Goal: Communication & Community: Answer question/provide support

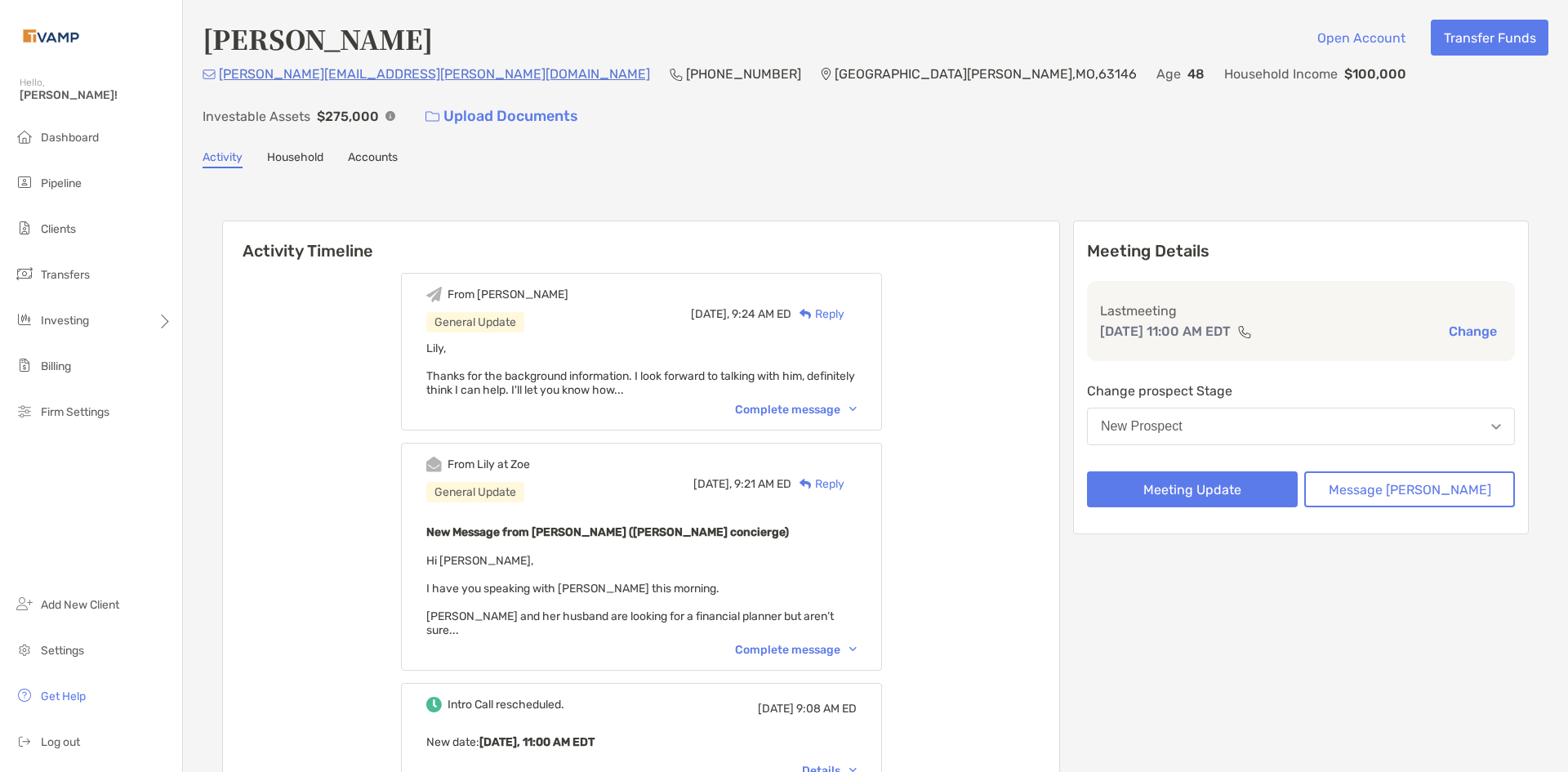
click at [259, 80] on p "[PERSON_NAME][EMAIL_ADDRESS][PERSON_NAME][DOMAIN_NAME]" at bounding box center [434, 74] width 431 height 20
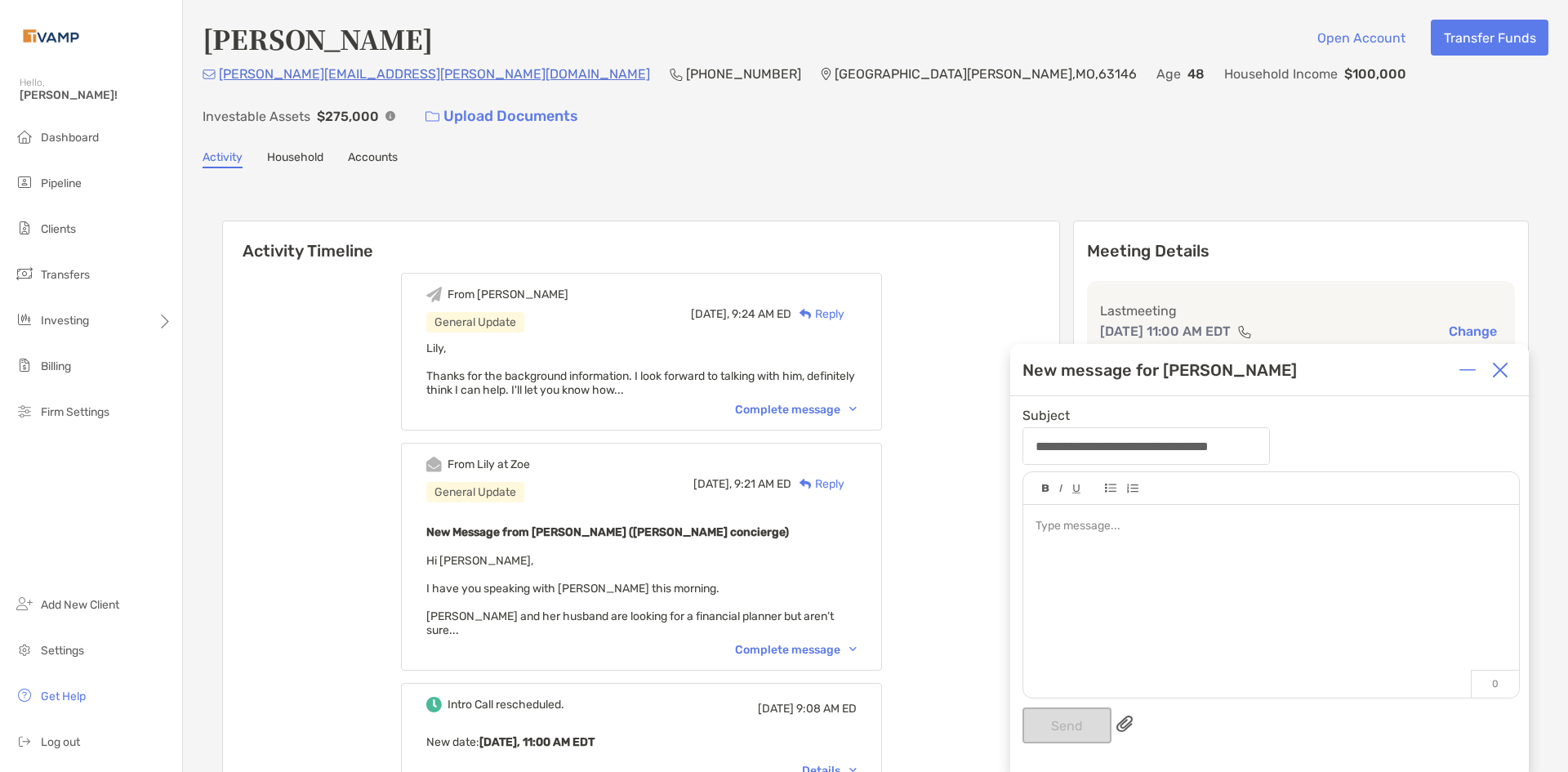
click at [1509, 376] on div at bounding box center [1500, 369] width 32 height 32
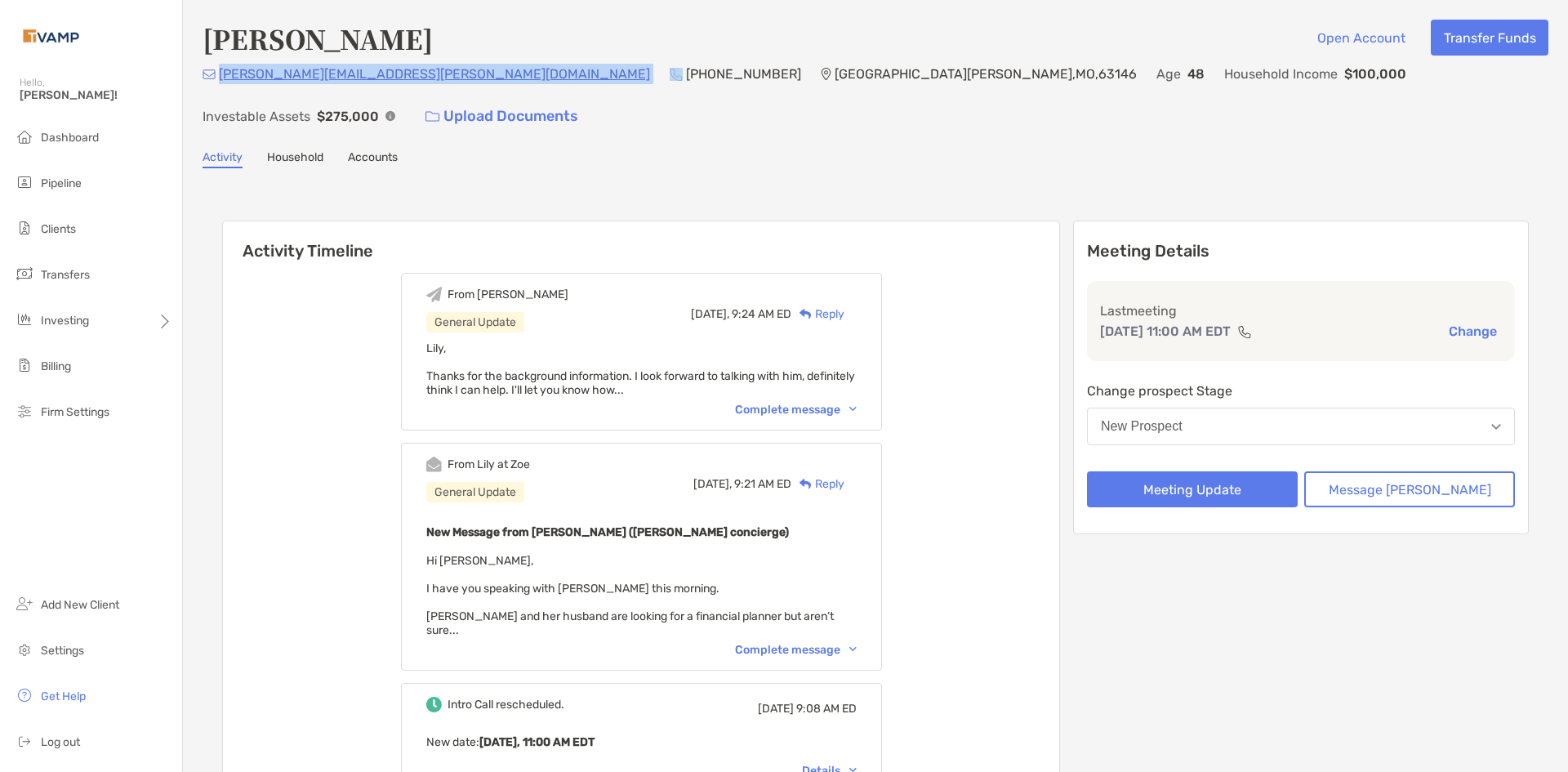
drag, startPoint x: 379, startPoint y: 89, endPoint x: 222, endPoint y: 95, distance: 157.1
click at [222, 95] on div "ann.m.basso@gmail.com (314) 267-5022 St. Louis , MO , 63146 Age 48 Household In…" at bounding box center [876, 99] width 1346 height 70
click at [222, 84] on div "[PERSON_NAME][EMAIL_ADDRESS][PERSON_NAME][DOMAIN_NAME]" at bounding box center [426, 74] width 447 height 20
drag, startPoint x: 376, startPoint y: 90, endPoint x: 217, endPoint y: 94, distance: 159.1
click at [217, 94] on div "ann.m.basso@gmail.com (314) 267-5022 St. Louis , MO , 63146 Age 48 Household In…" at bounding box center [876, 99] width 1346 height 70
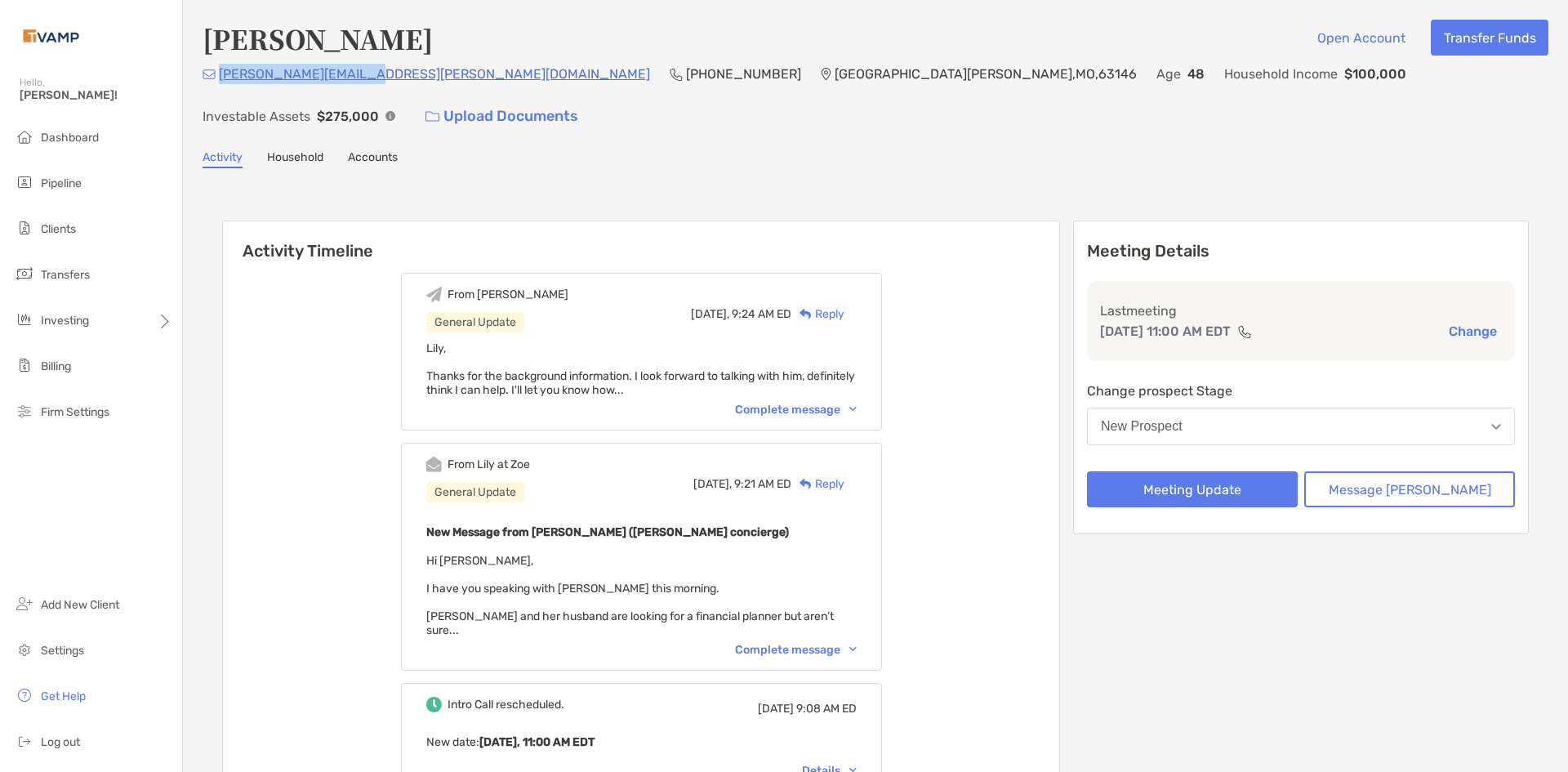
copy p "[PERSON_NAME][EMAIL_ADDRESS][PERSON_NAME][DOMAIN_NAME]"
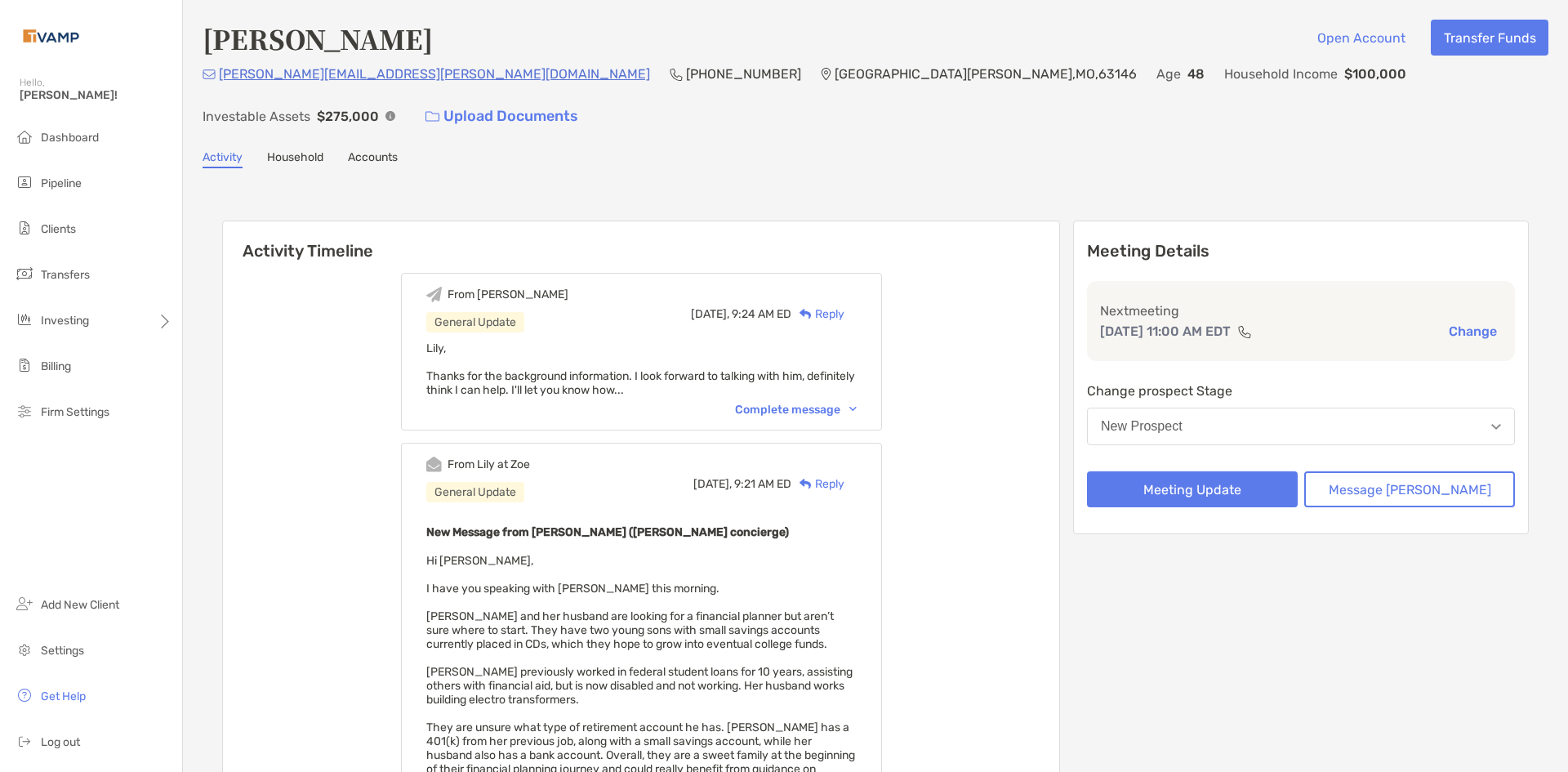
click at [588, 51] on div "[PERSON_NAME] Open Account Transfer Funds" at bounding box center [876, 38] width 1346 height 38
click at [844, 305] on div "Reply" at bounding box center [817, 314] width 53 height 18
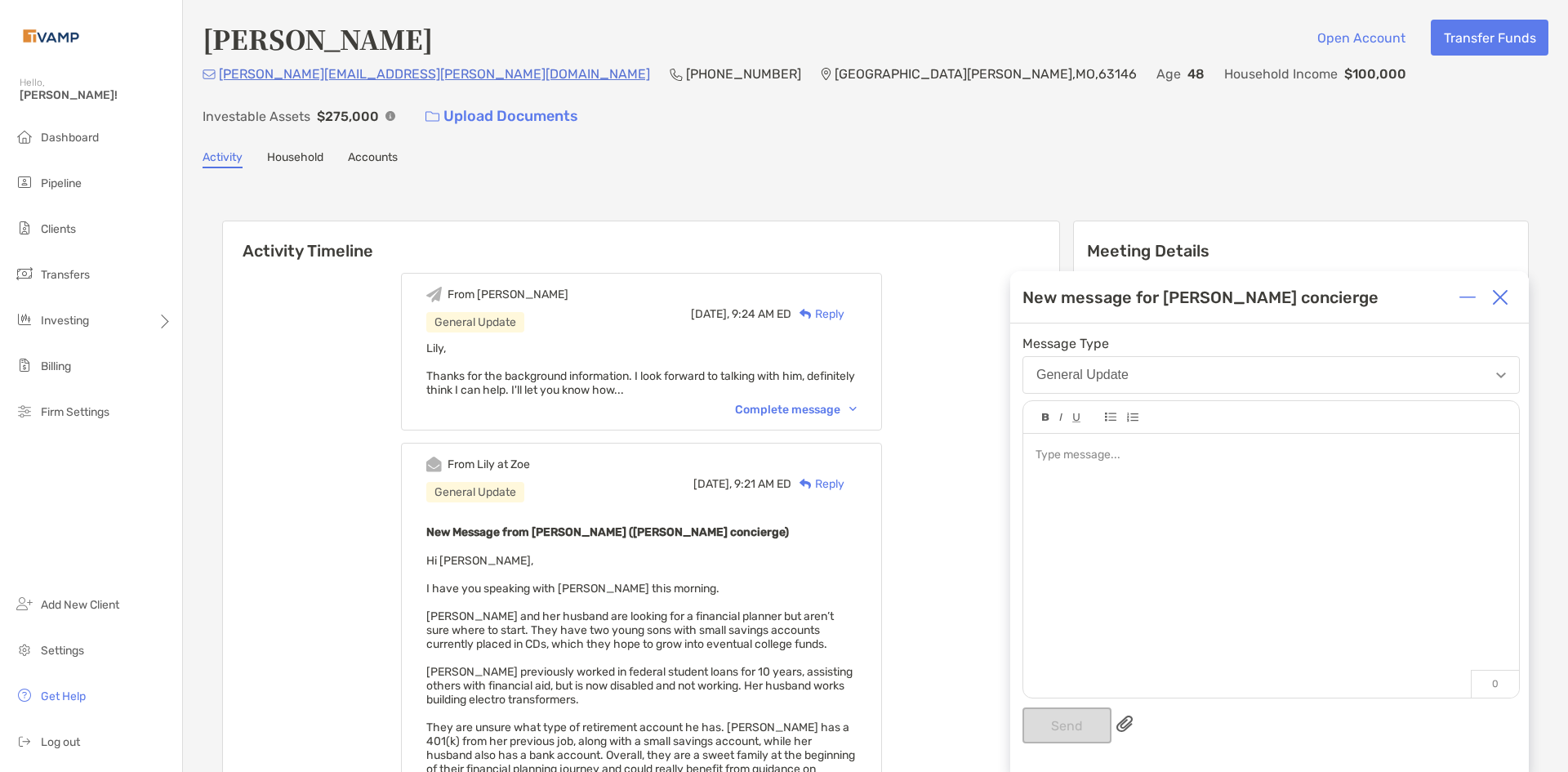
click at [1506, 294] on img at bounding box center [1500, 297] width 17 height 17
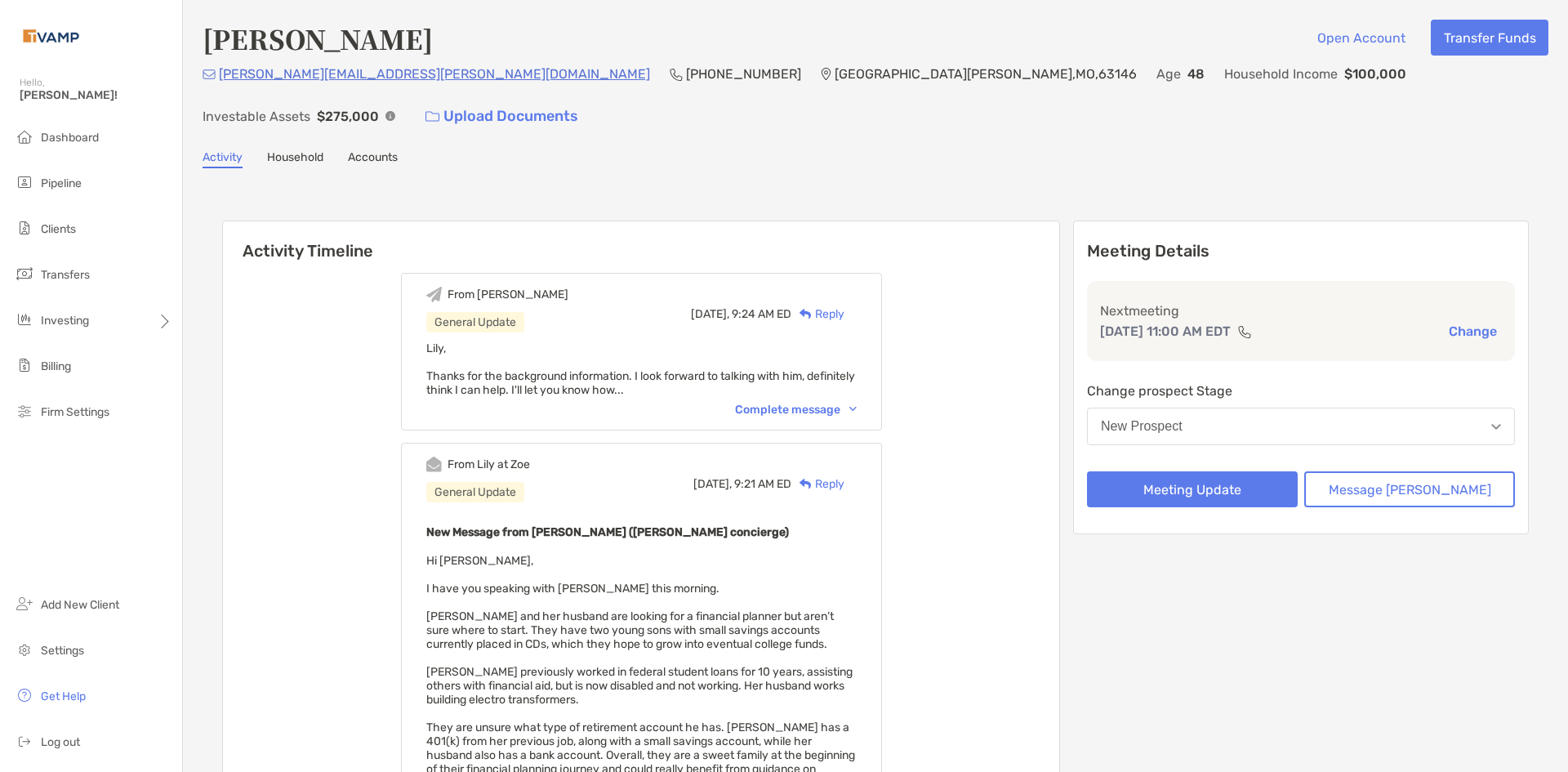
click at [1230, 407] on button "New Prospect" at bounding box center [1300, 426] width 428 height 38
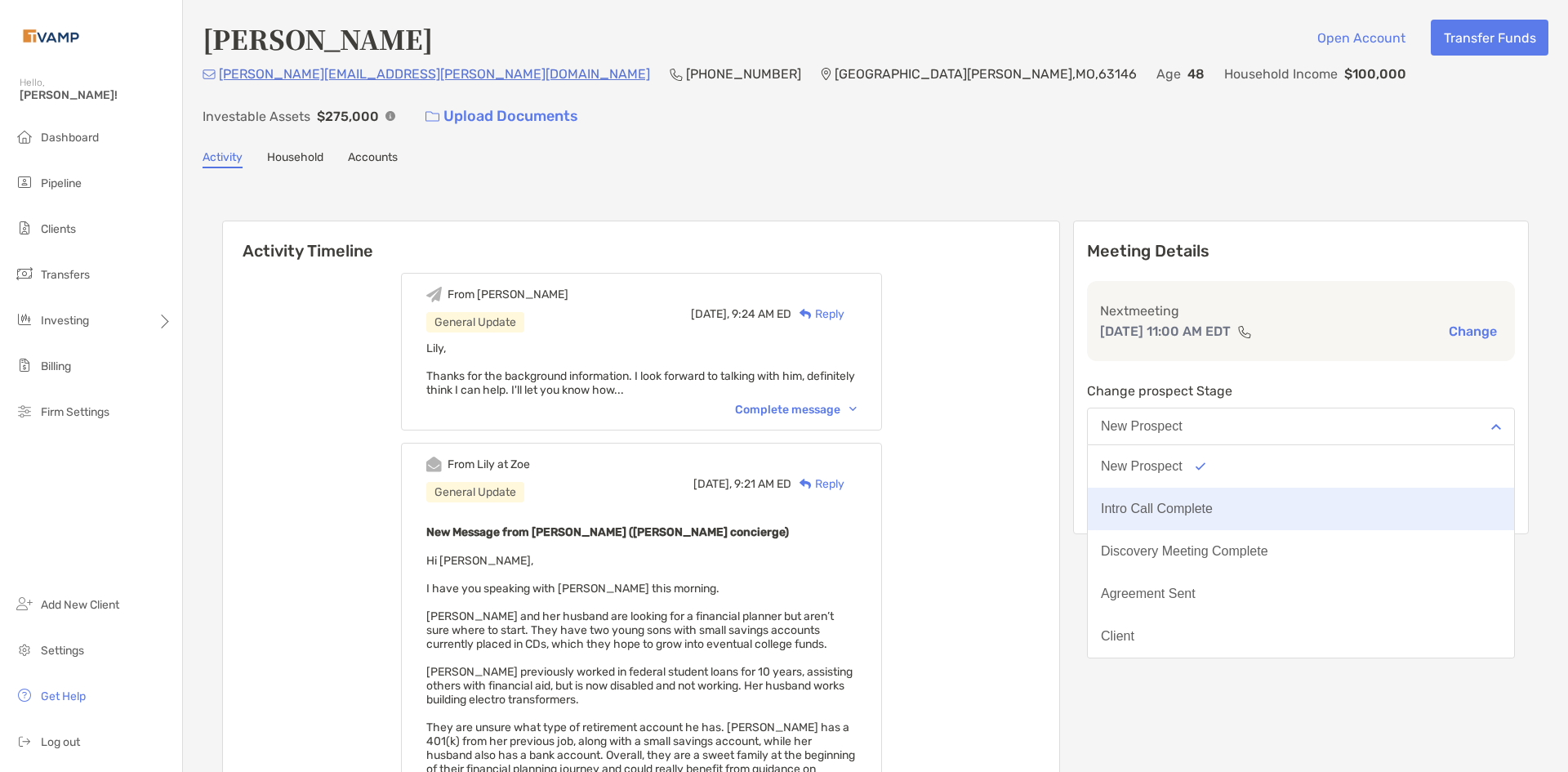
click at [1208, 502] on div "Intro Call Complete" at bounding box center [1156, 509] width 112 height 15
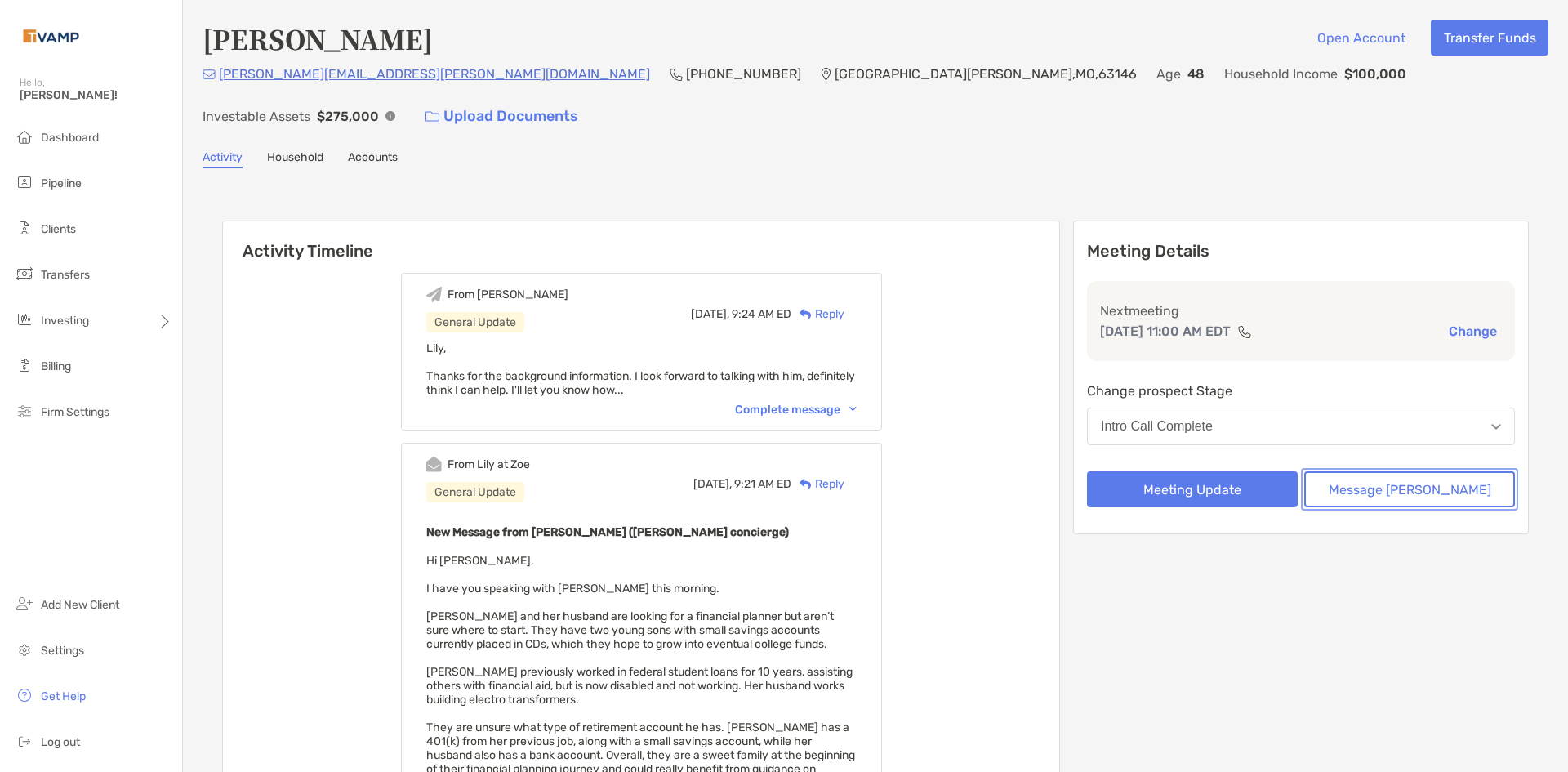
click at [1380, 471] on button "Message Zoe" at bounding box center [1410, 489] width 211 height 36
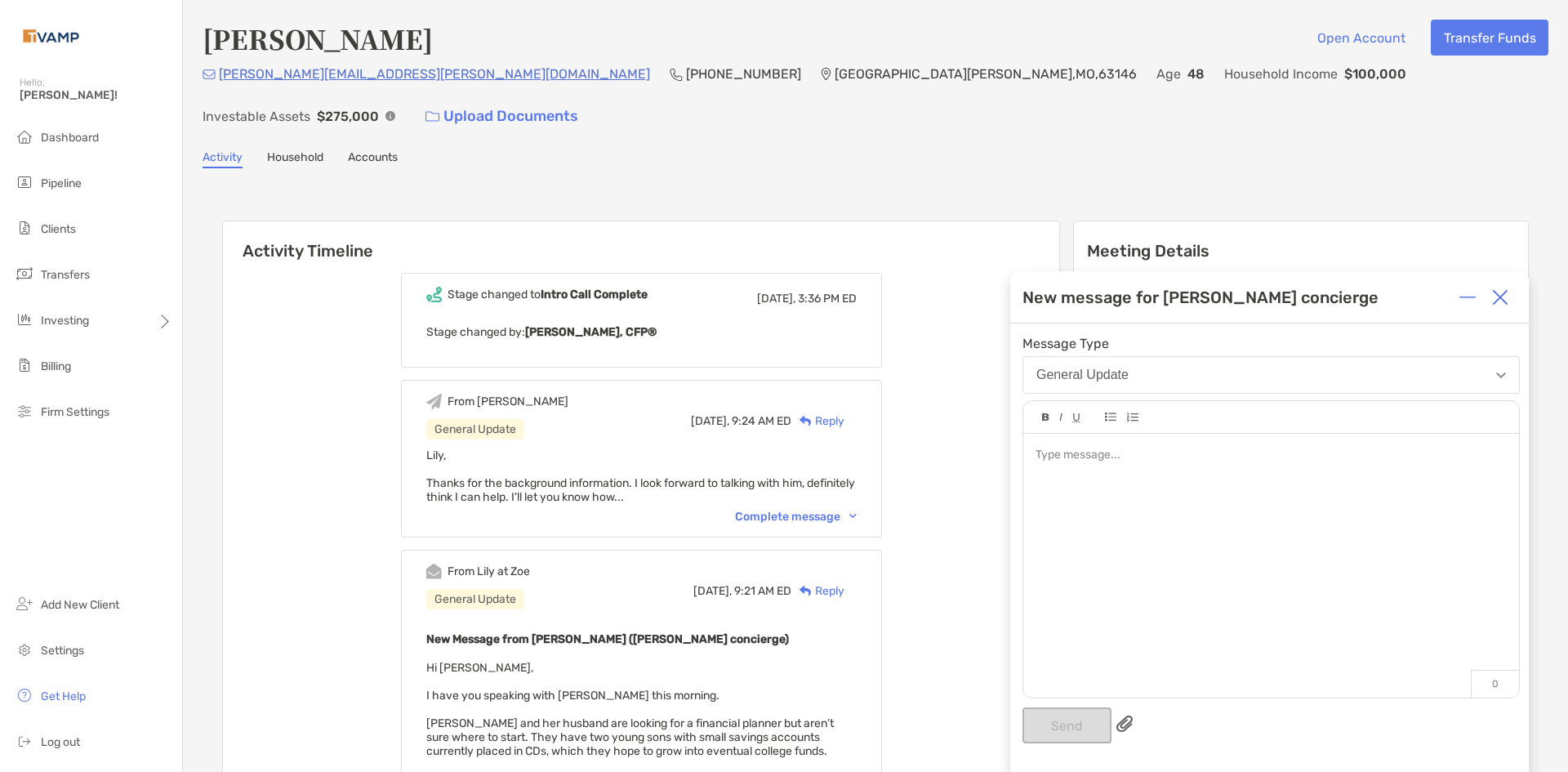
click at [1500, 291] on img at bounding box center [1500, 297] width 17 height 17
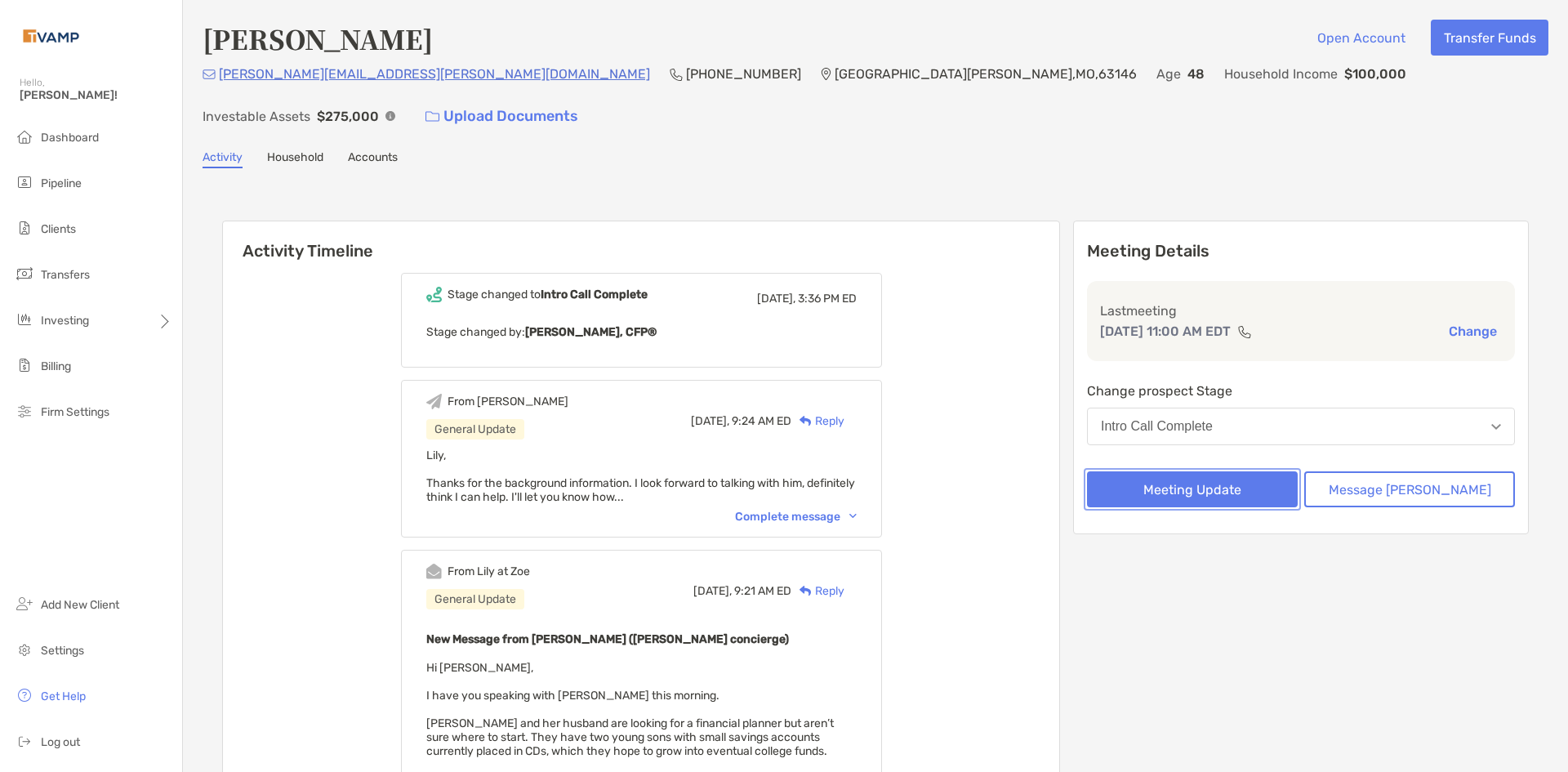
click at [1243, 471] on button "Meeting Update" at bounding box center [1192, 489] width 211 height 36
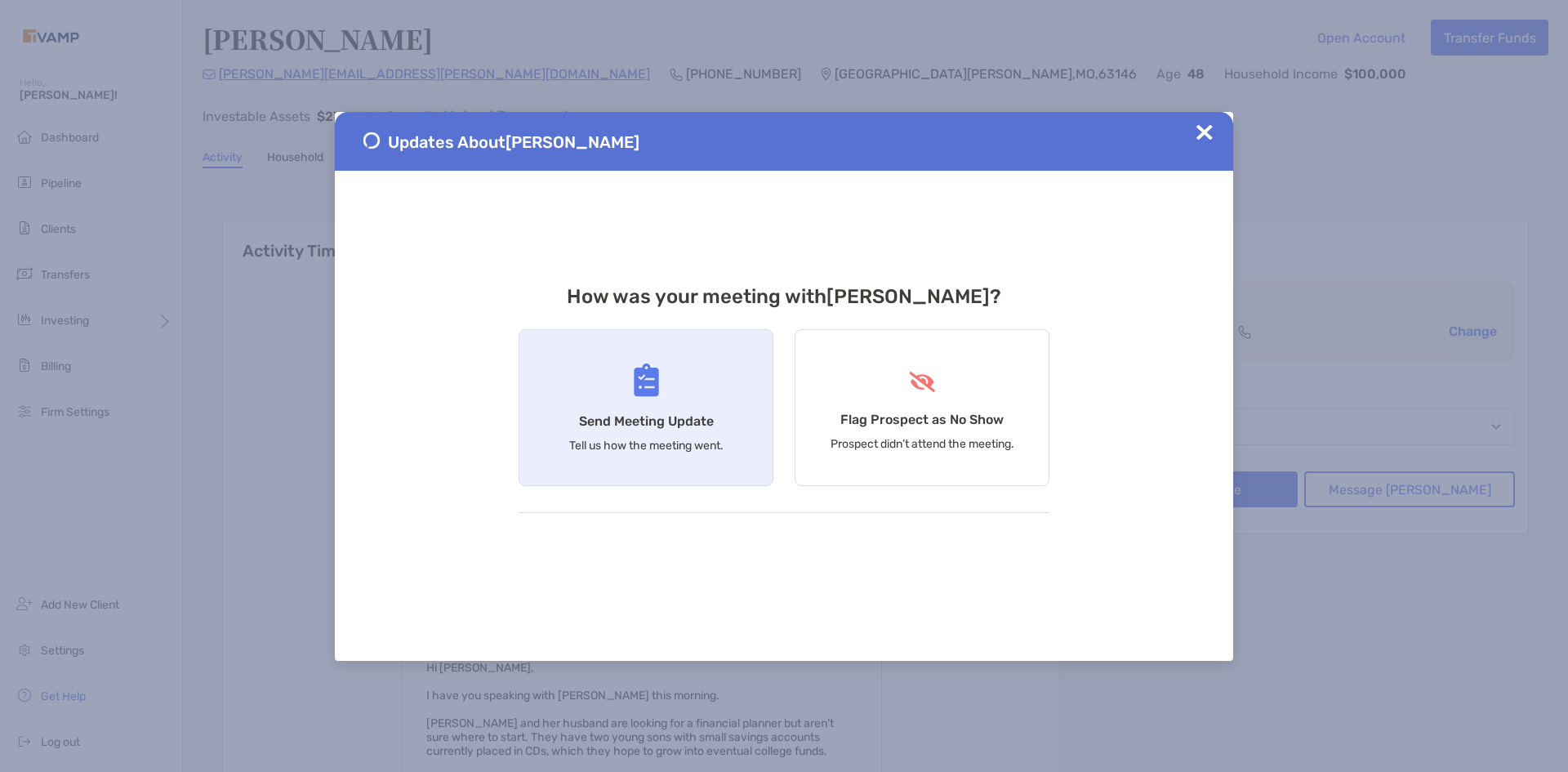
click at [672, 425] on h4 "Send Meeting Update" at bounding box center [646, 420] width 135 height 16
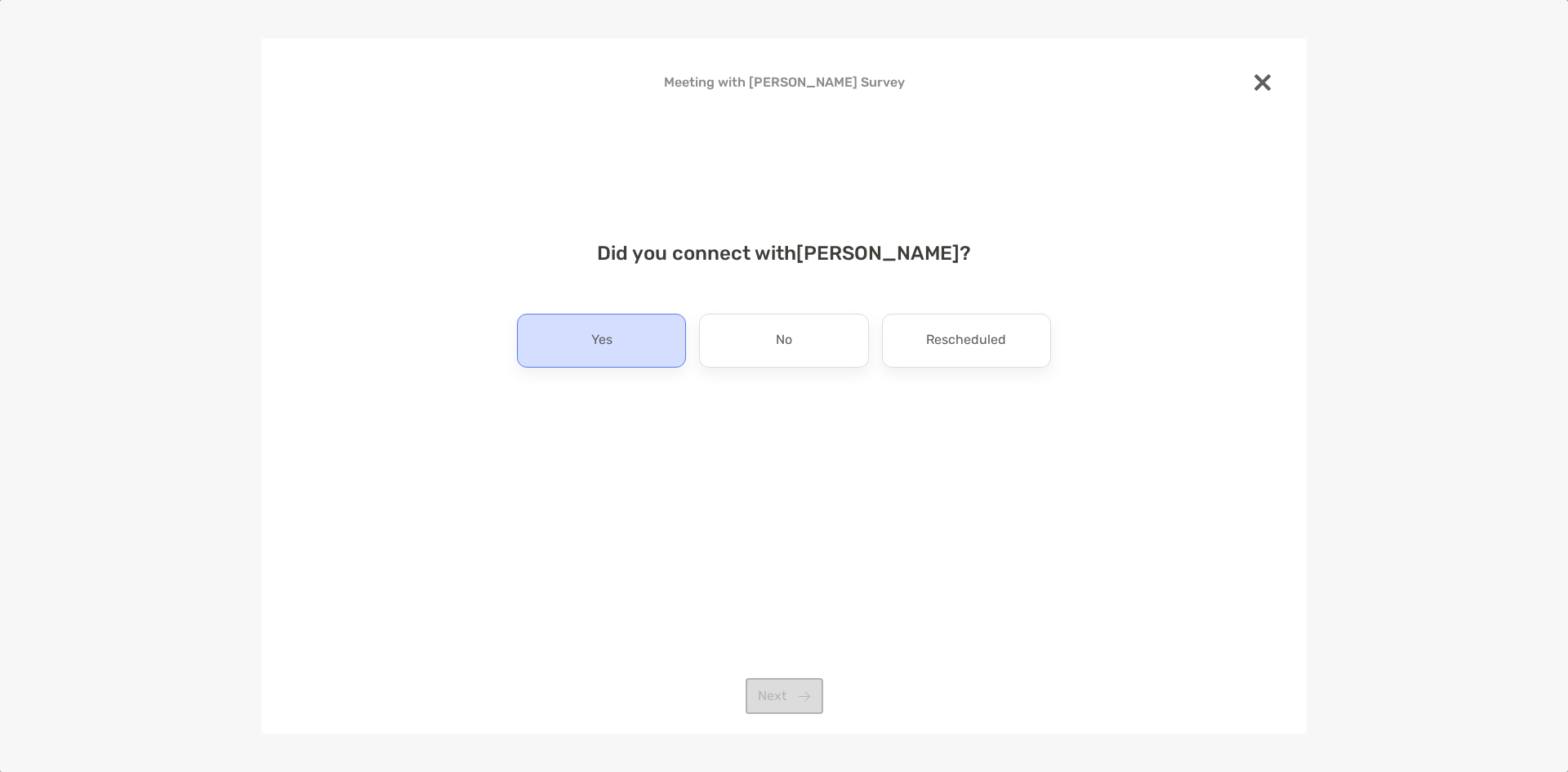
click at [641, 333] on div "Yes" at bounding box center [601, 341] width 169 height 54
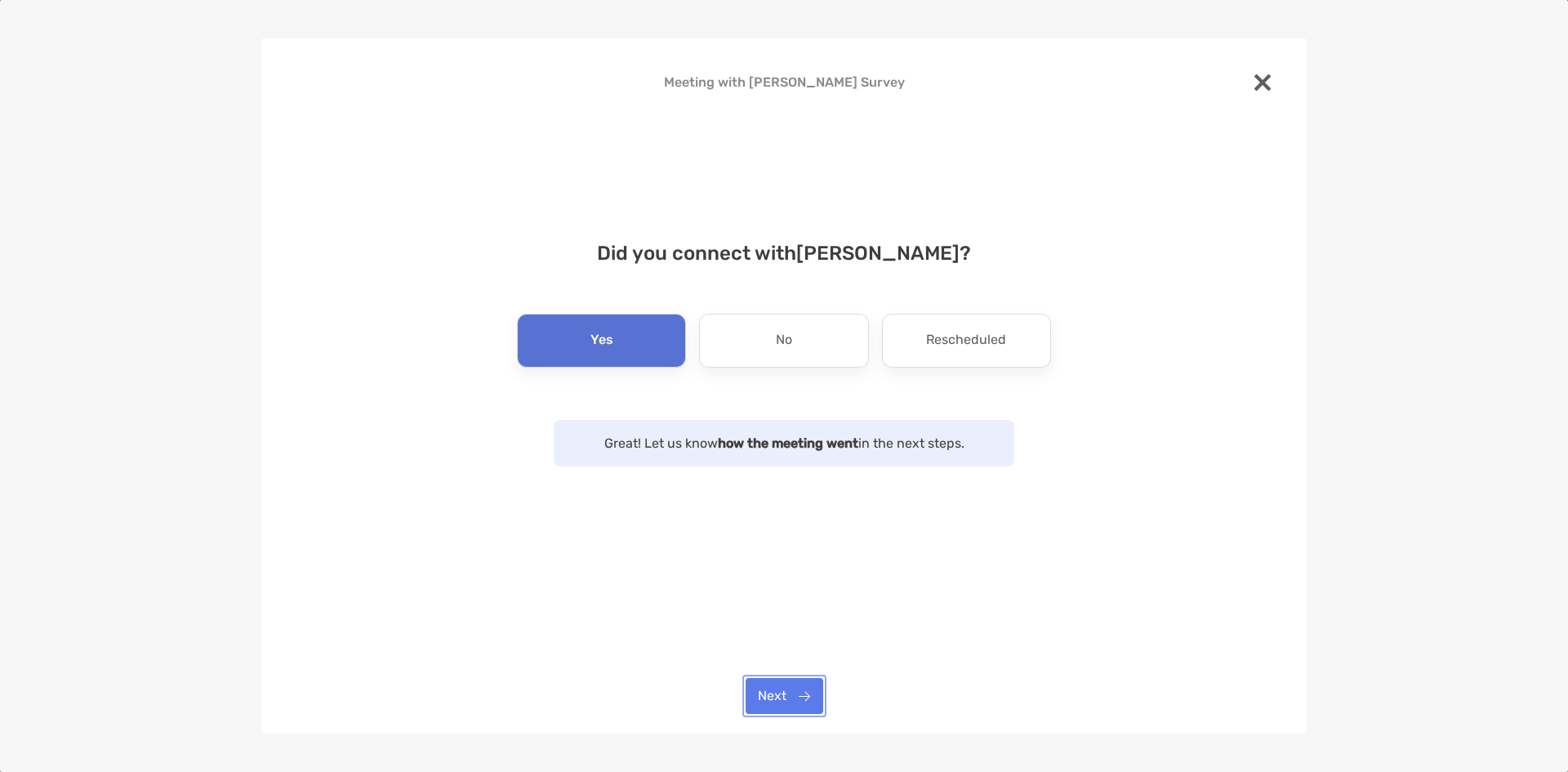
click at [792, 680] on button "Next" at bounding box center [784, 695] width 78 height 36
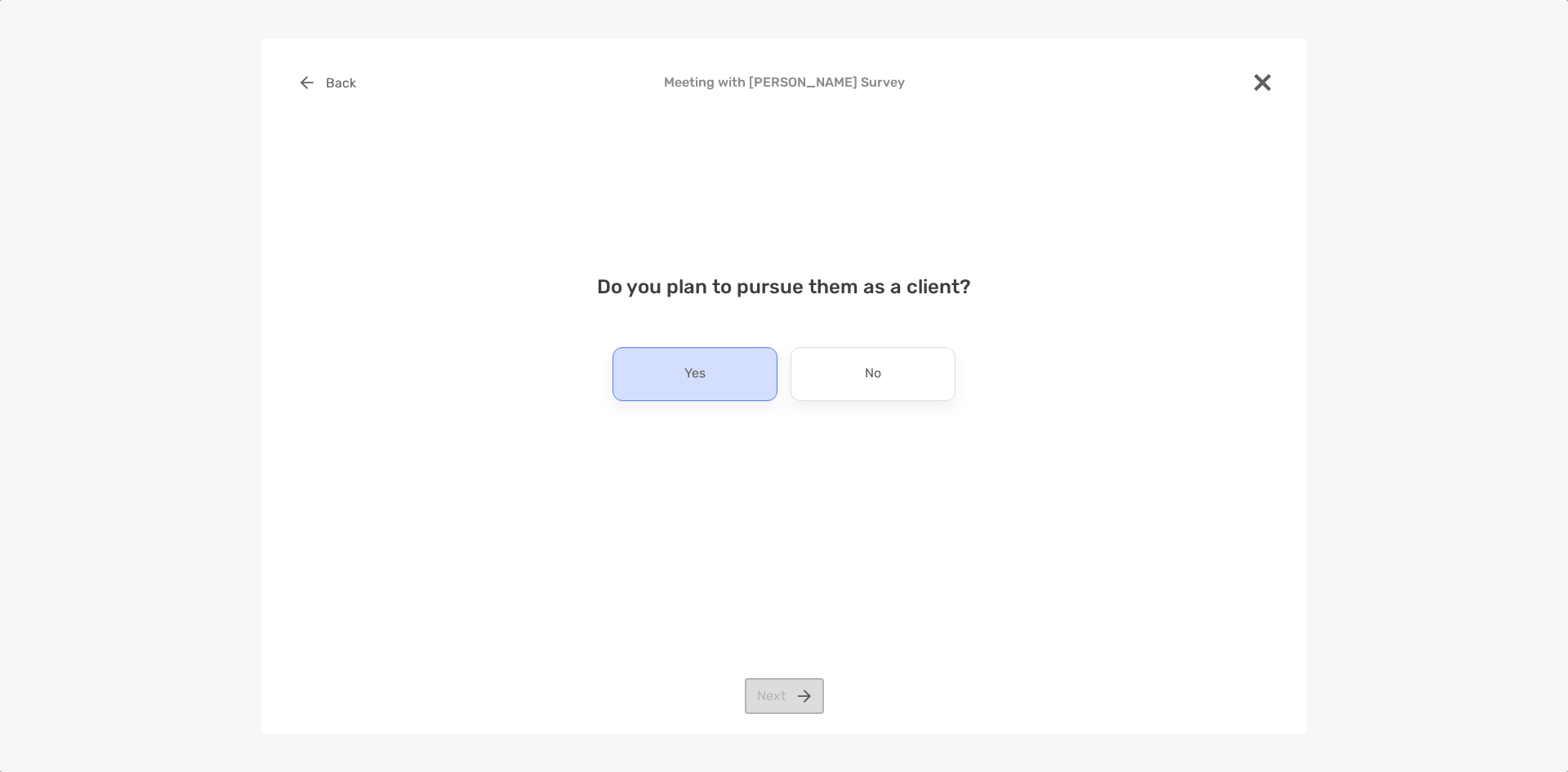
click at [731, 356] on div "Yes" at bounding box center [695, 374] width 165 height 54
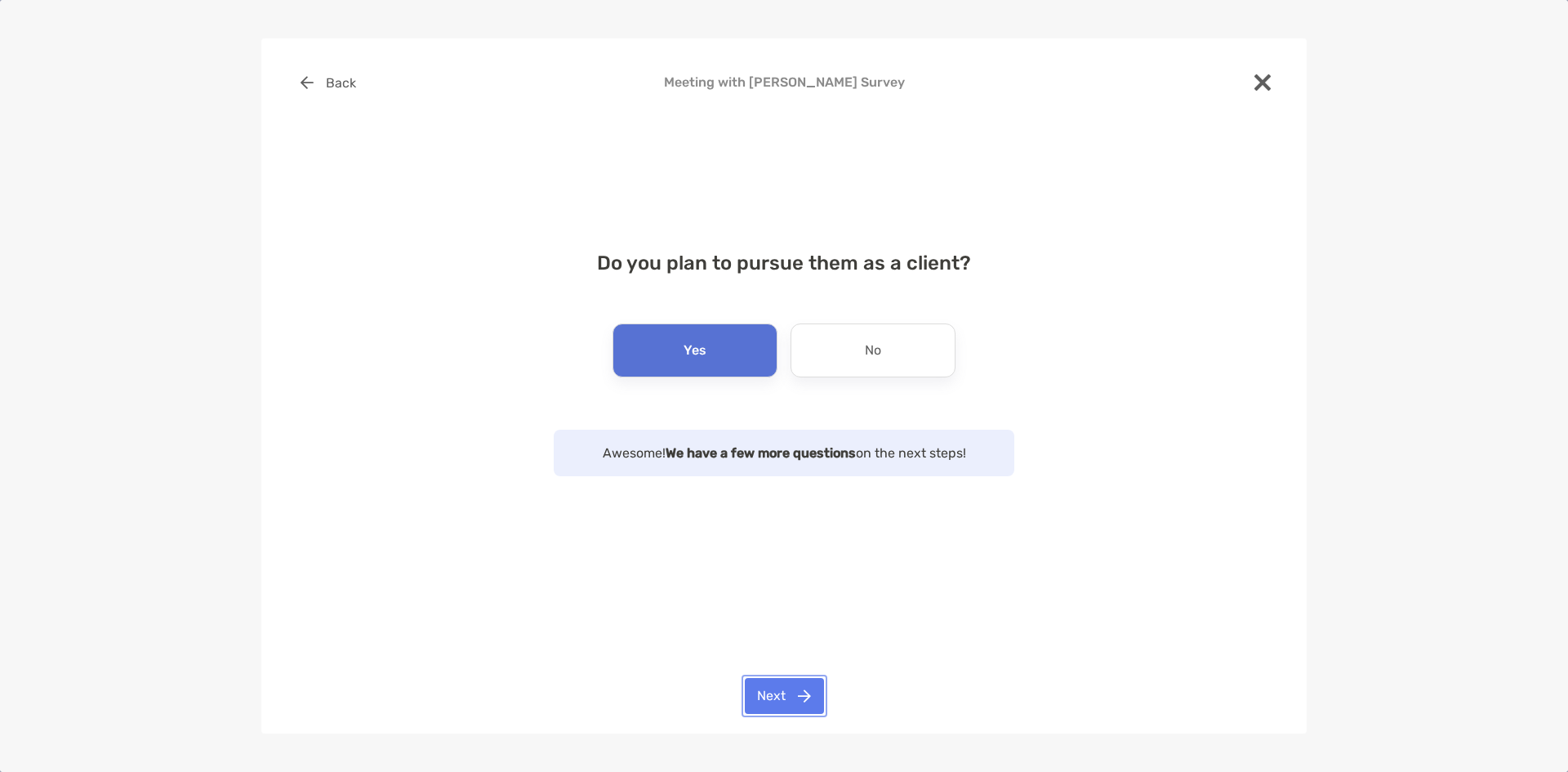
click at [791, 696] on button "Next" at bounding box center [785, 695] width 80 height 36
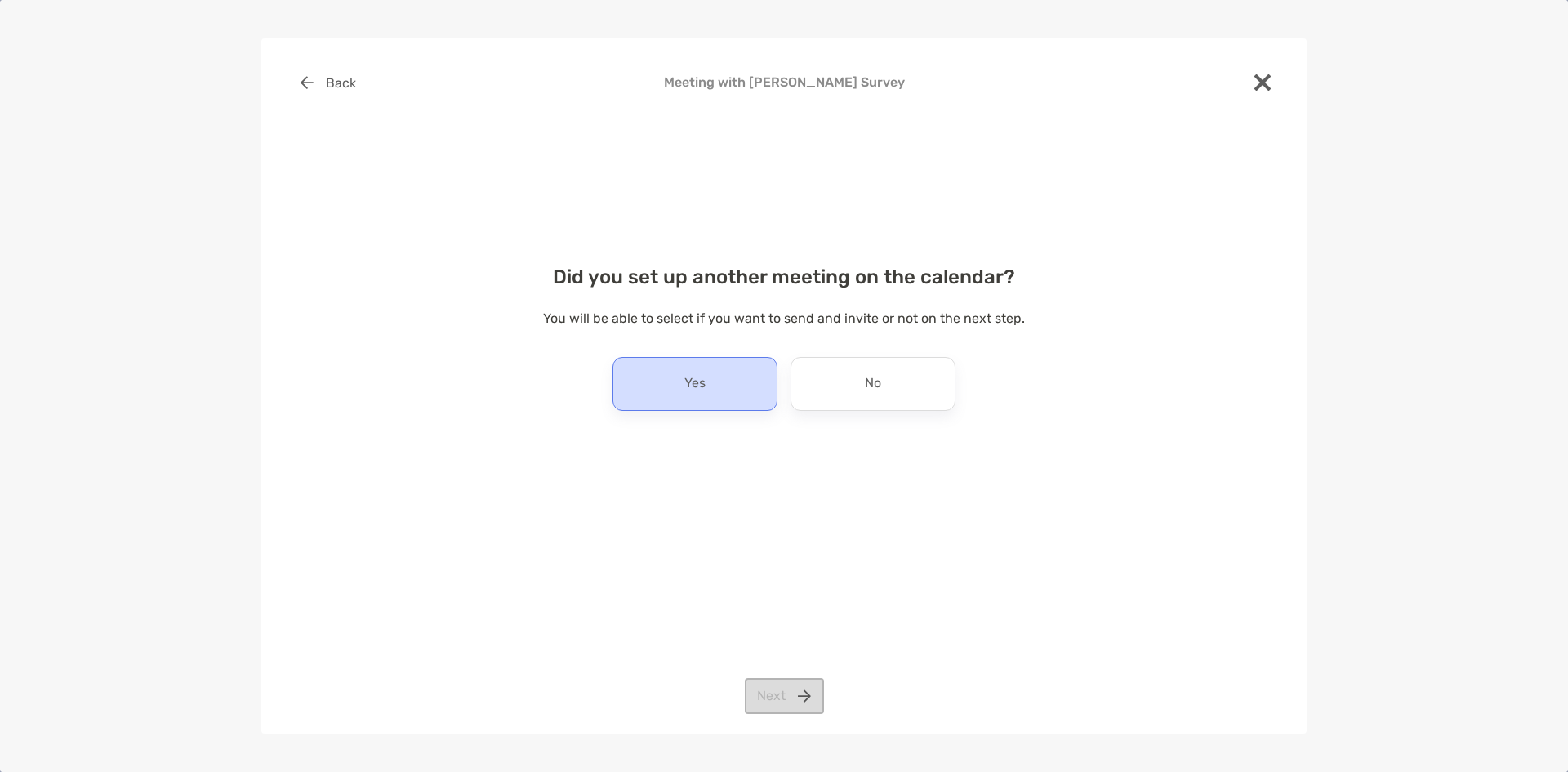
click at [657, 401] on div "Yes" at bounding box center [695, 384] width 165 height 54
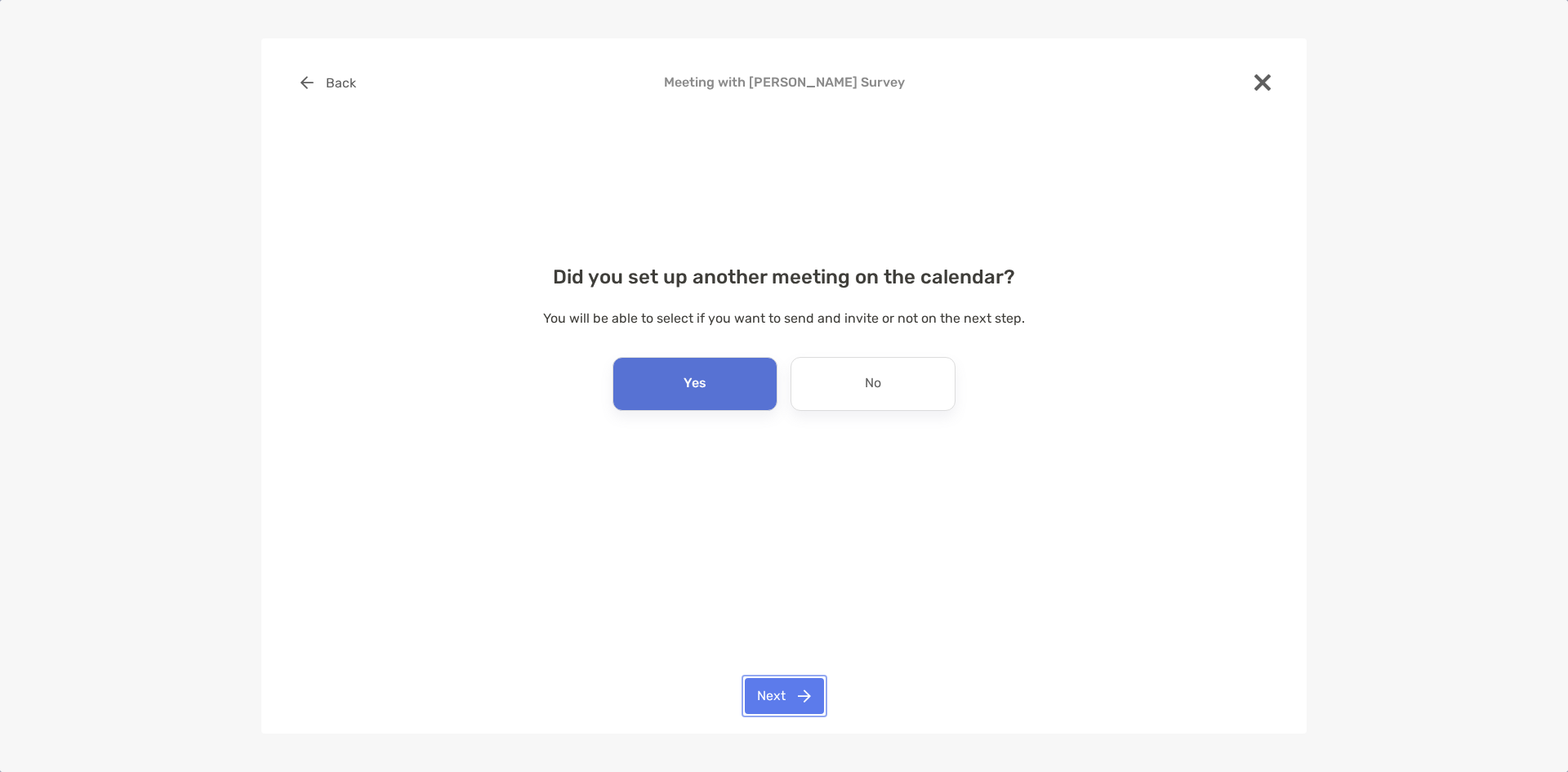
click at [760, 692] on button "Next" at bounding box center [785, 695] width 80 height 36
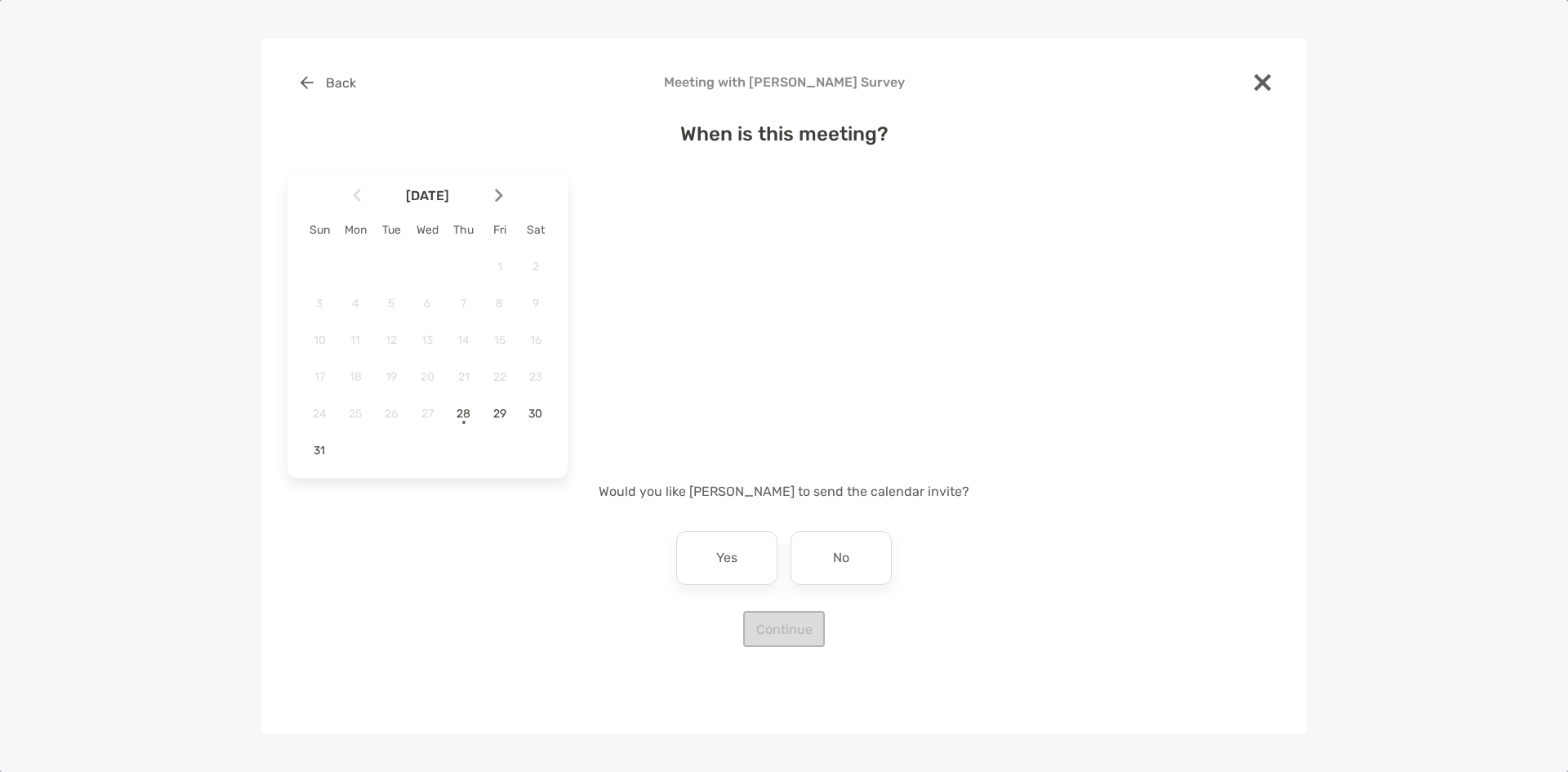
click at [492, 190] on div at bounding box center [505, 194] width 28 height 36
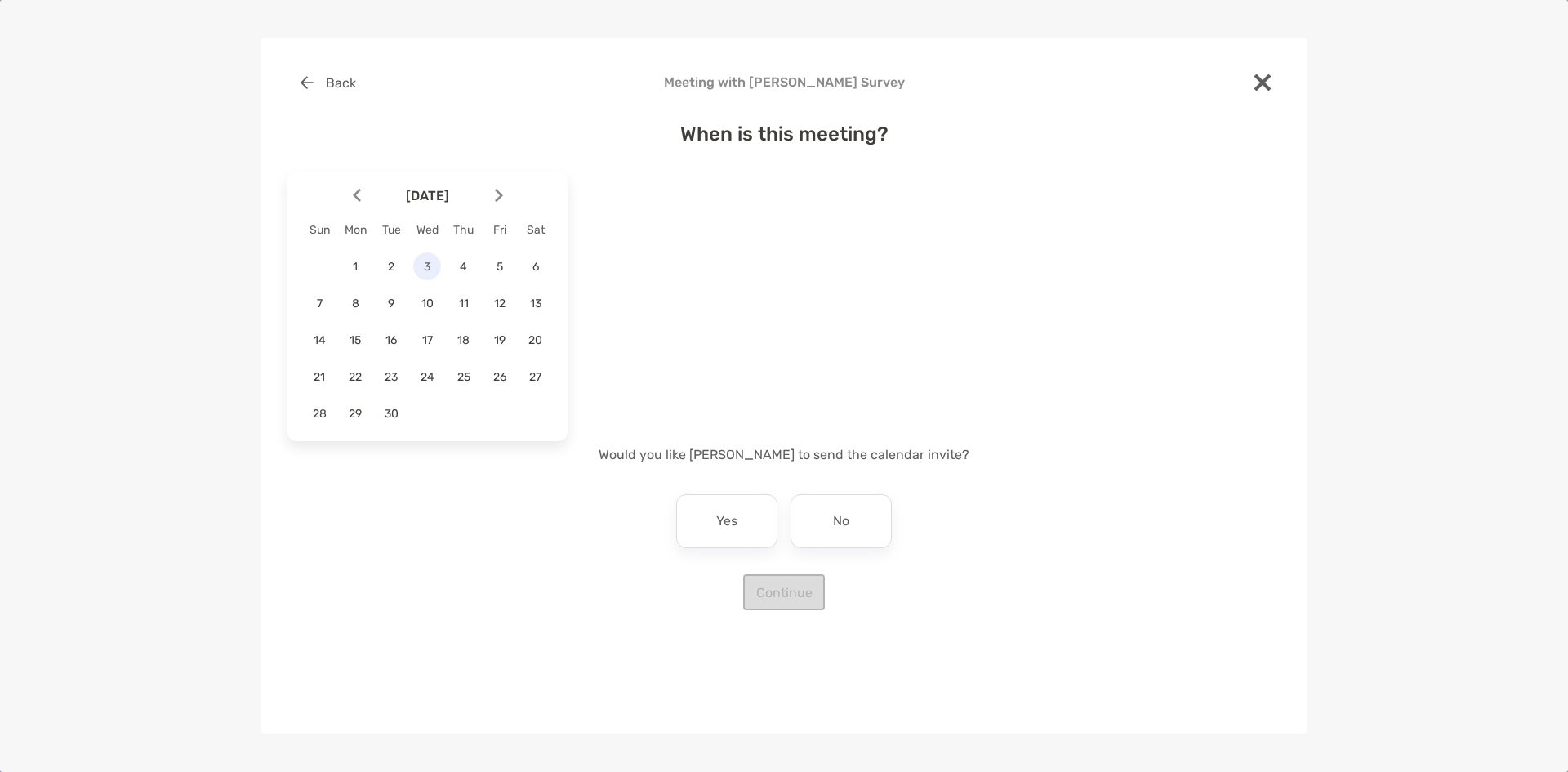
click at [433, 277] on div "3" at bounding box center [427, 267] width 28 height 28
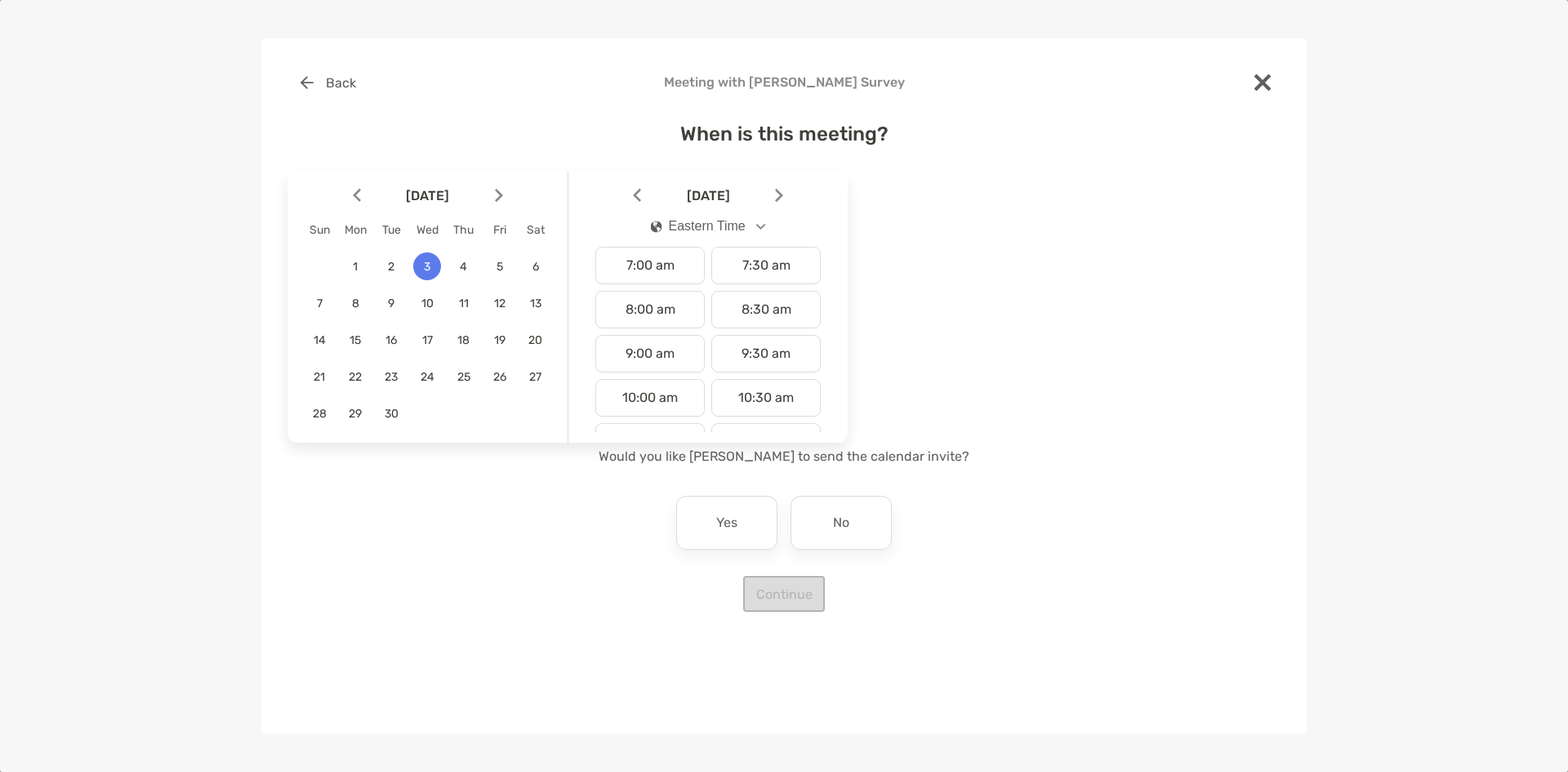
scroll to position [796, 0]
click at [665, 357] on div "8:00 pm" at bounding box center [650, 348] width 109 height 38
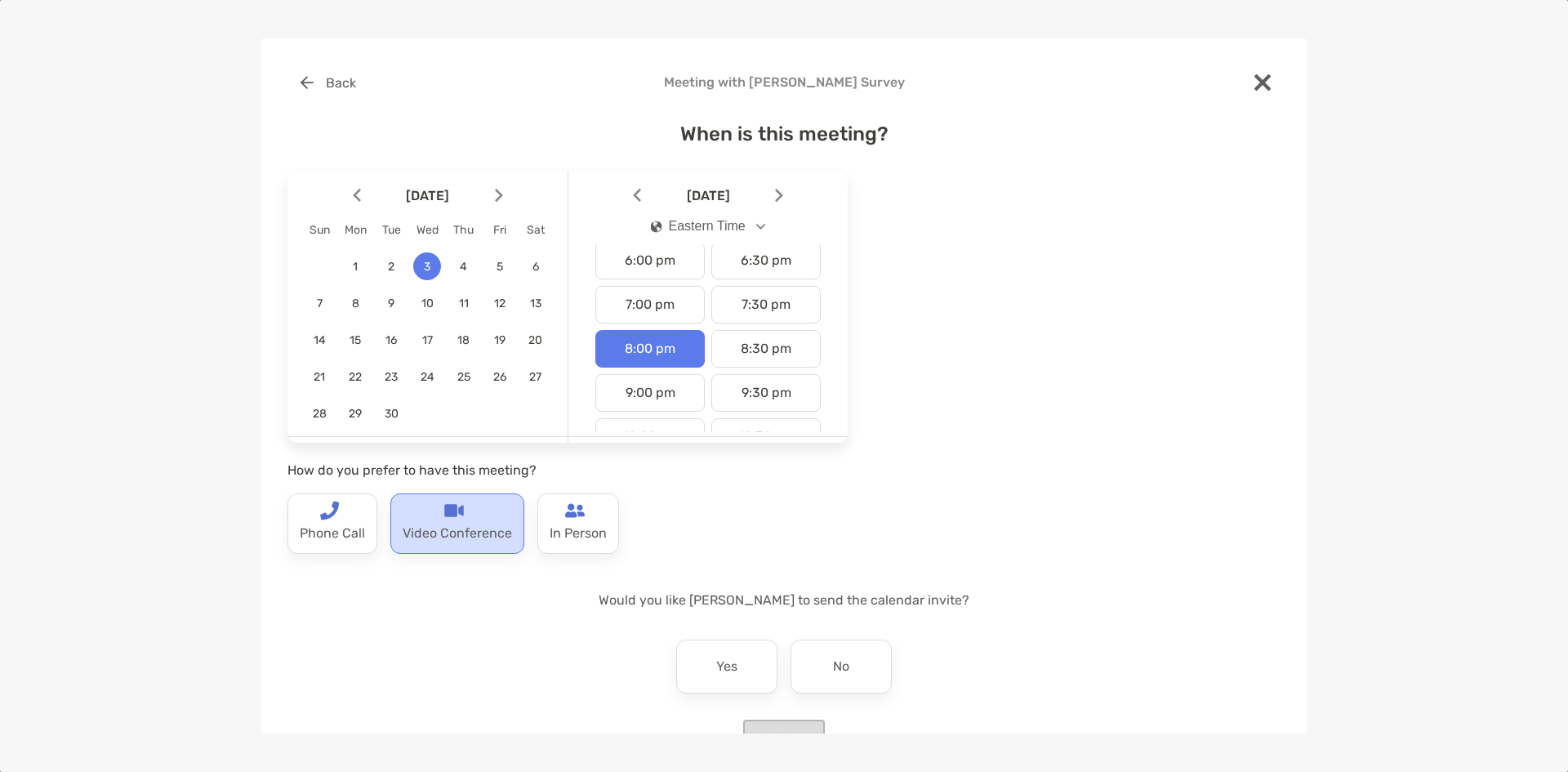
click at [458, 534] on p "Video Conference" at bounding box center [457, 533] width 109 height 26
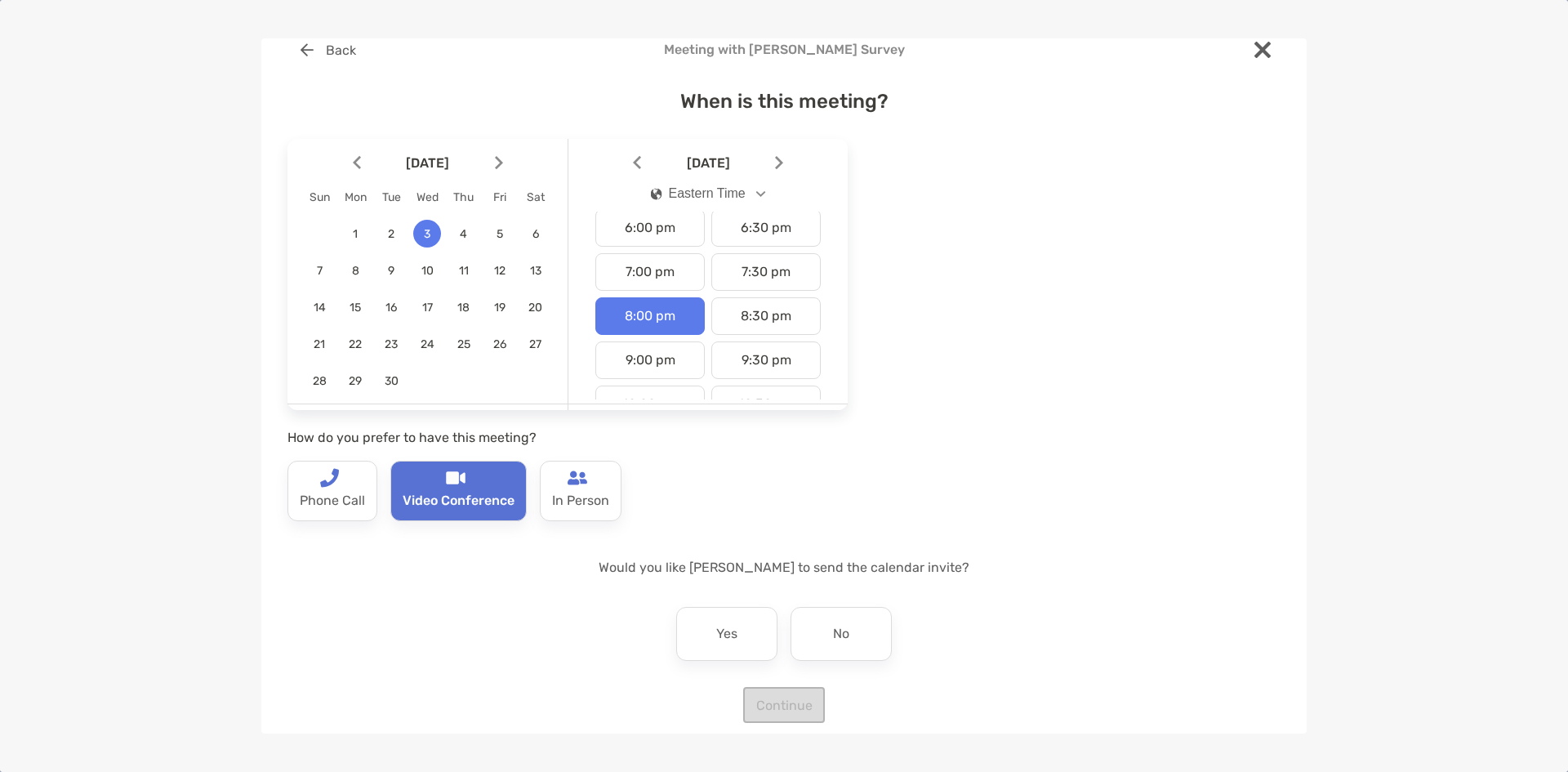
scroll to position [48, 0]
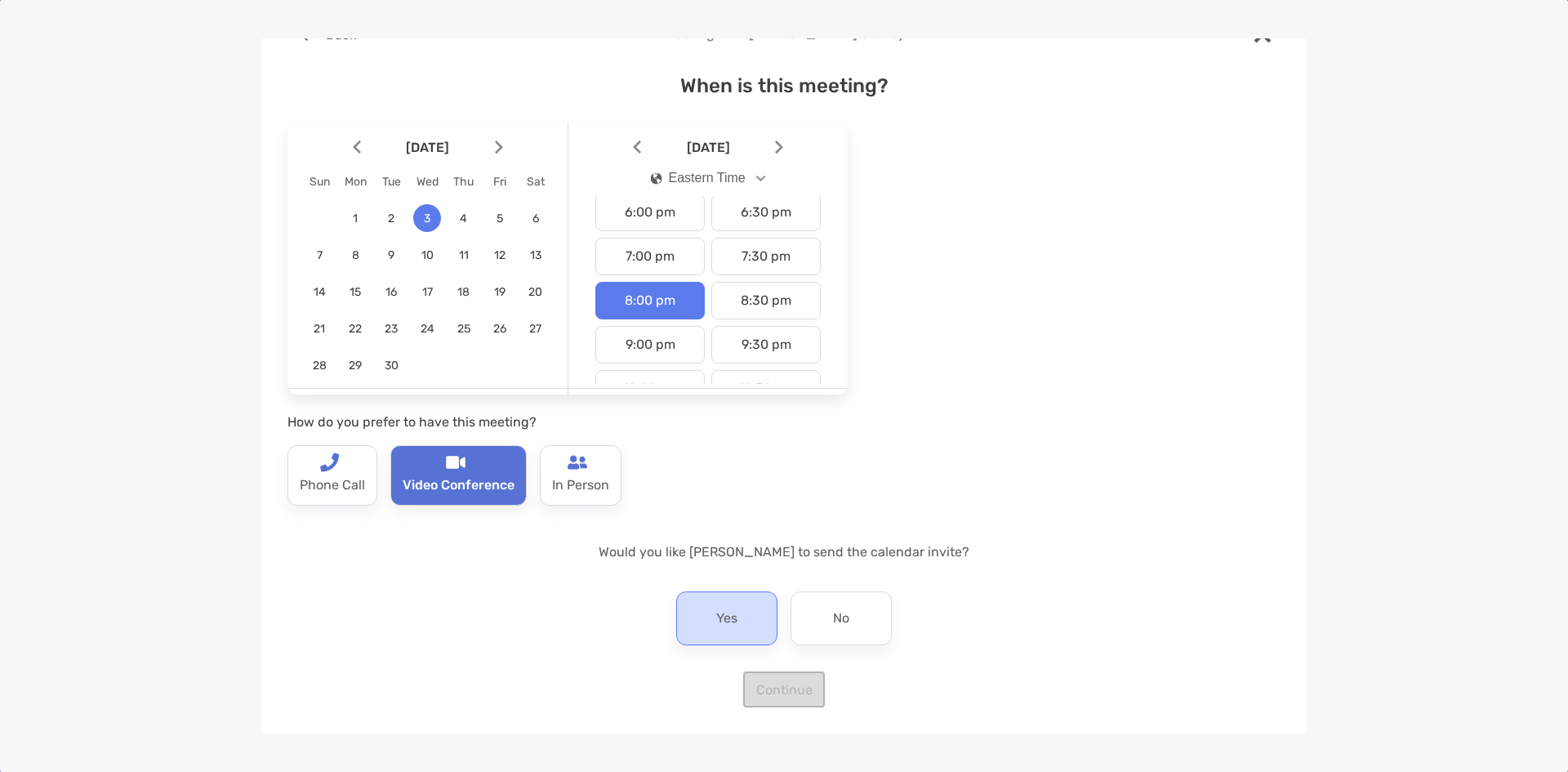
click at [738, 605] on div "Yes" at bounding box center [726, 618] width 101 height 54
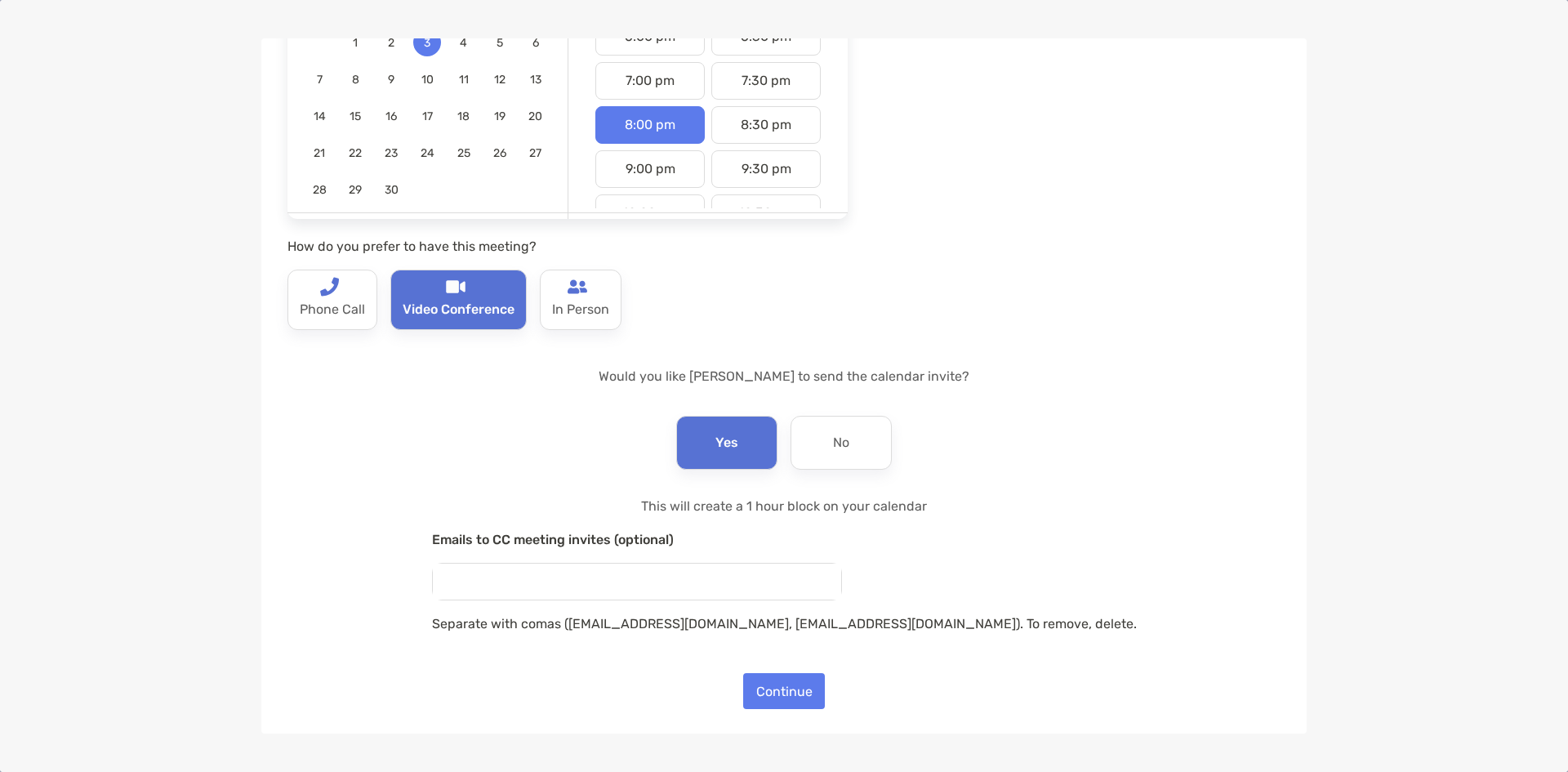
scroll to position [225, 0]
click at [787, 693] on button "Continue" at bounding box center [784, 689] width 81 height 36
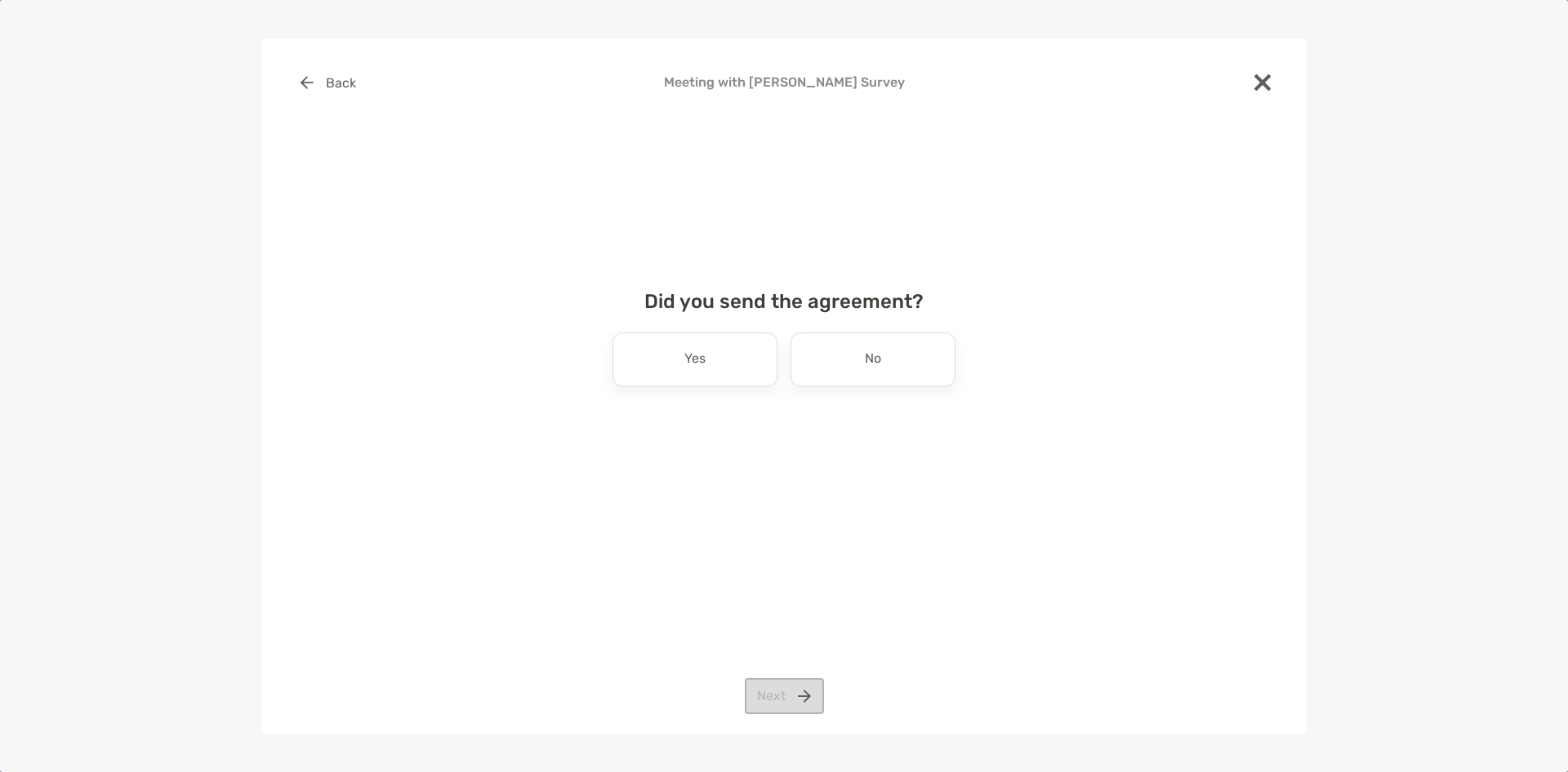
scroll to position [0, 0]
click at [861, 367] on div "No" at bounding box center [873, 359] width 165 height 54
click at [778, 698] on button "Next" at bounding box center [785, 695] width 80 height 36
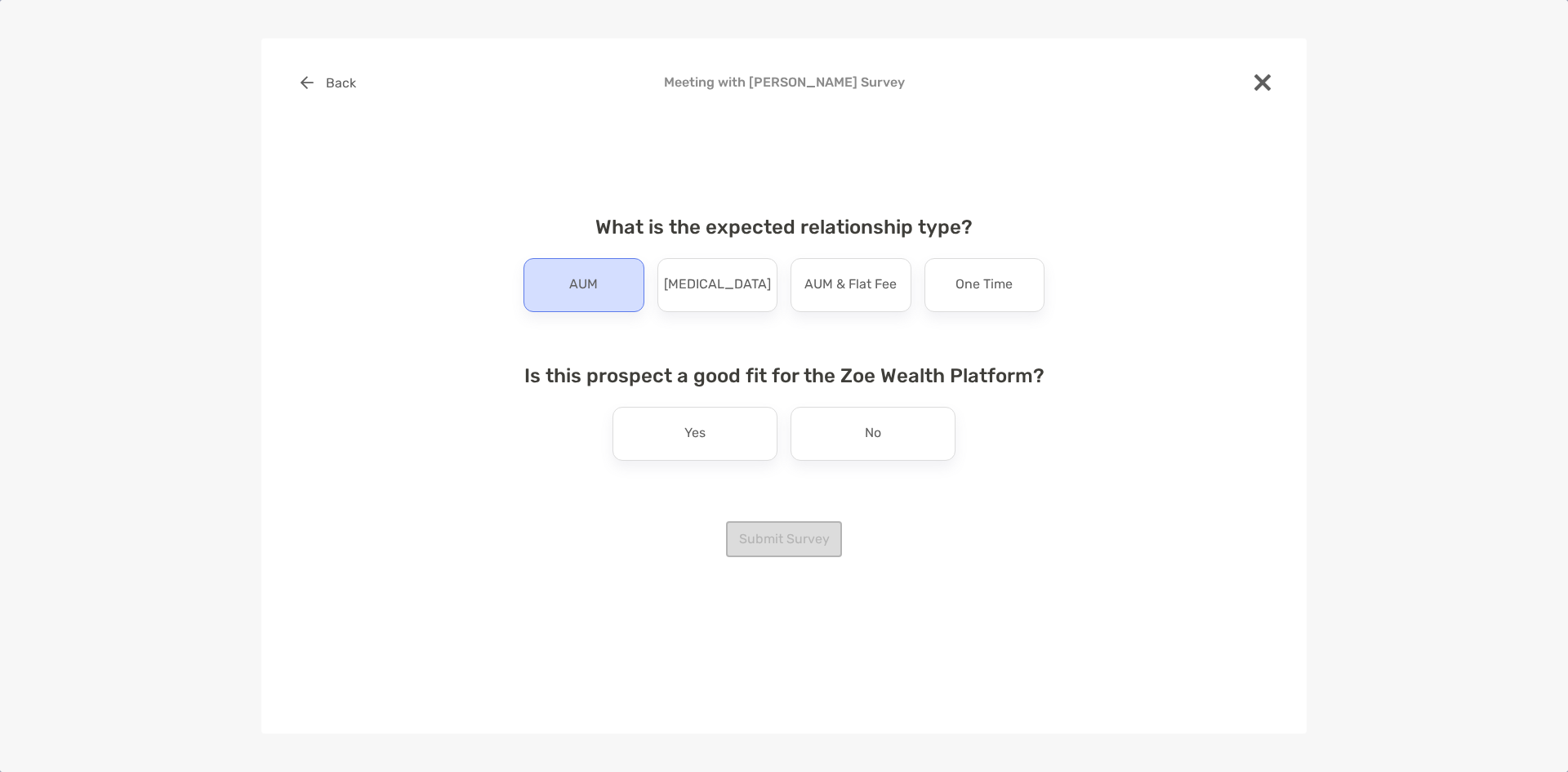
click at [595, 293] on p "AUM" at bounding box center [583, 285] width 29 height 26
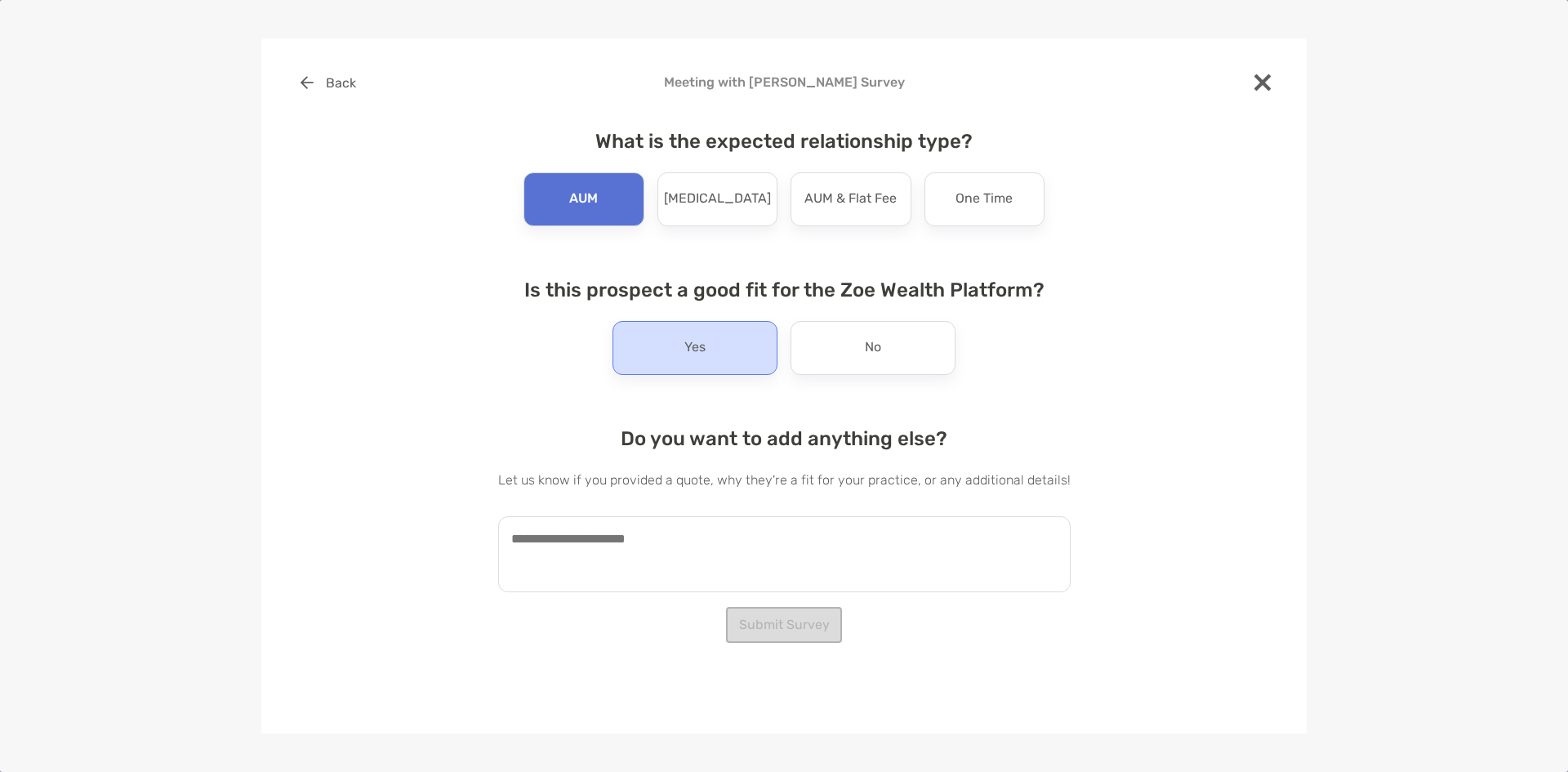
click at [730, 353] on div "Yes" at bounding box center [695, 348] width 165 height 54
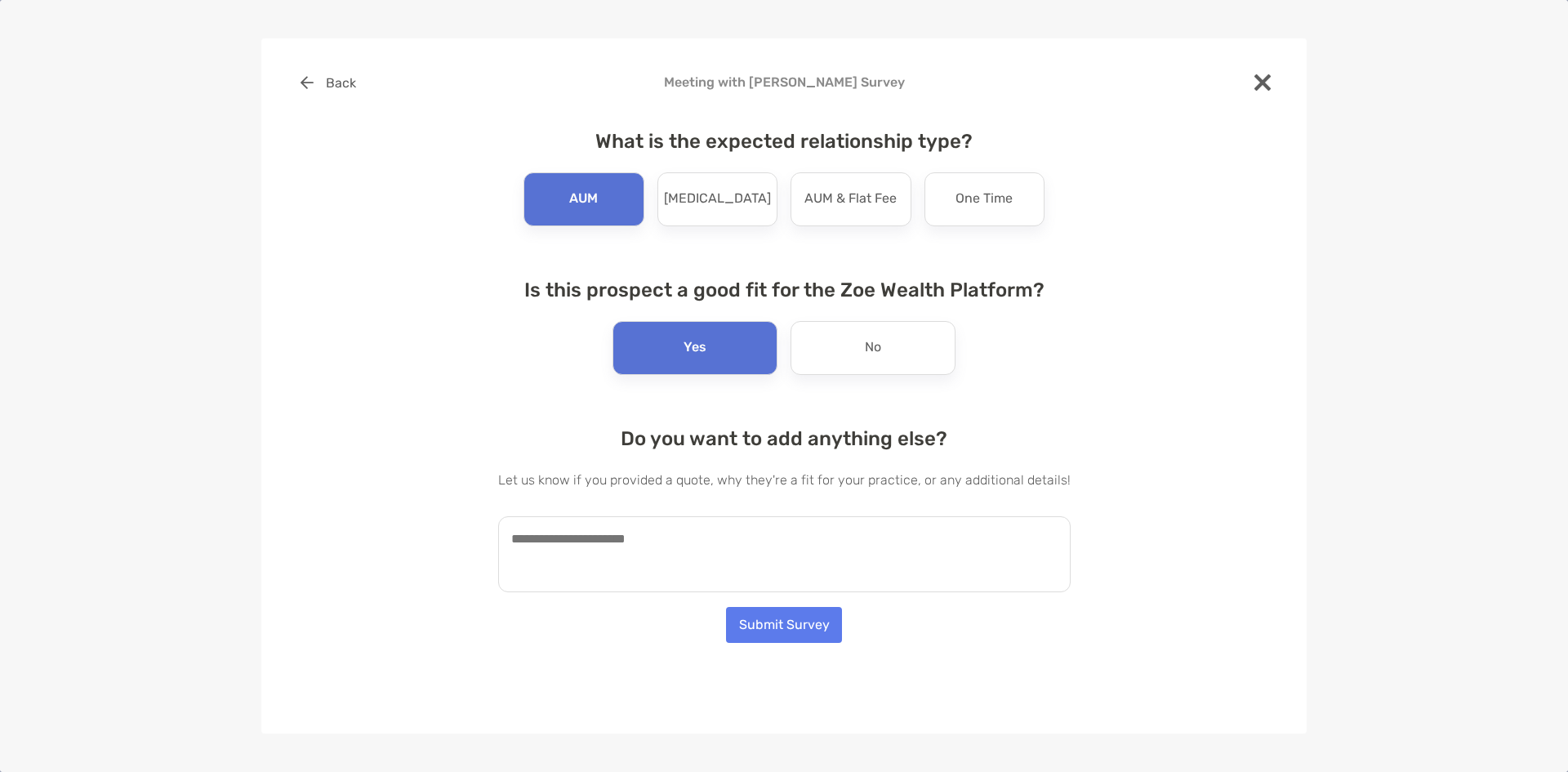
click at [584, 550] on textarea at bounding box center [784, 554] width 572 height 76
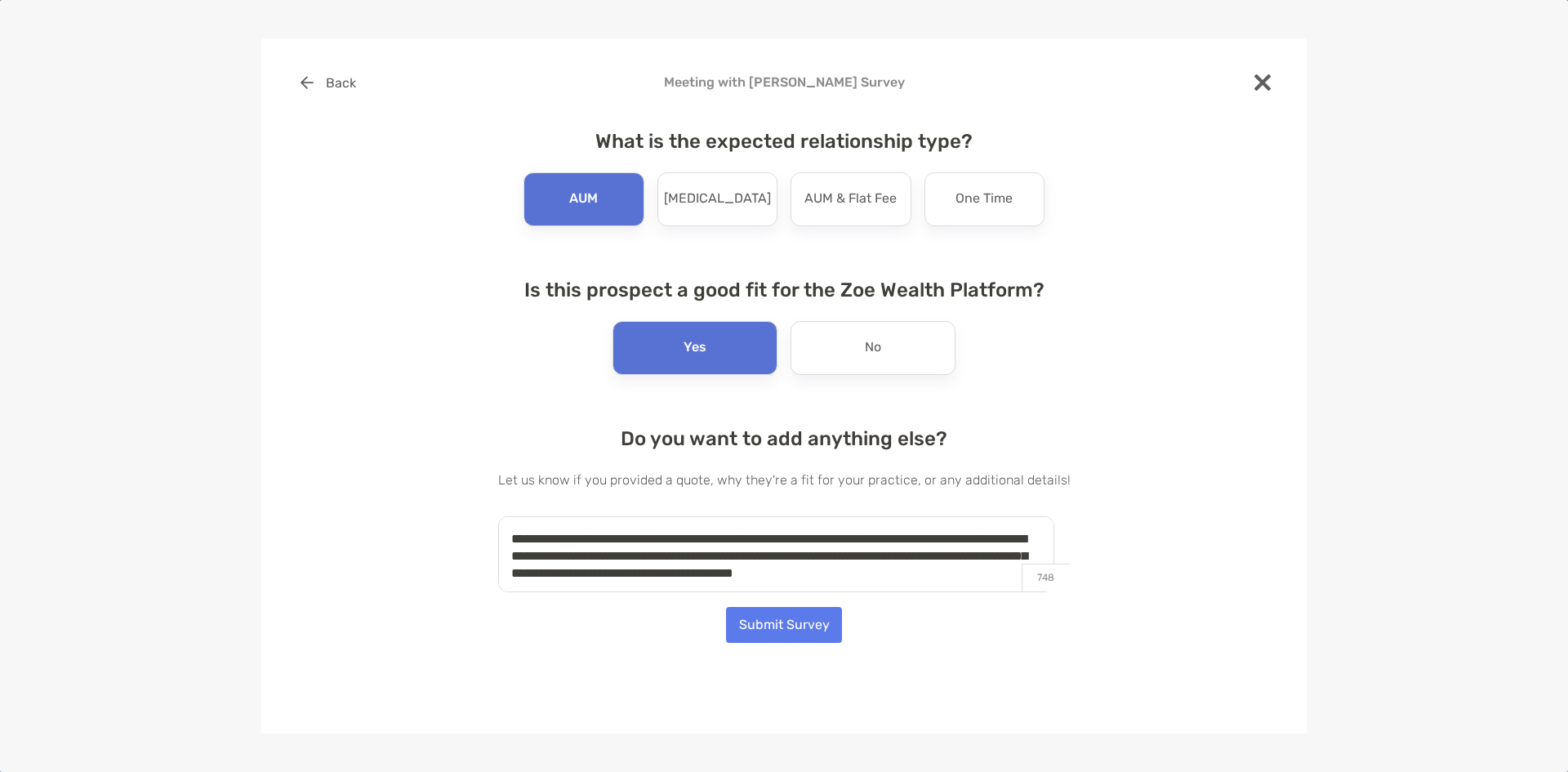
scroll to position [7, 0]
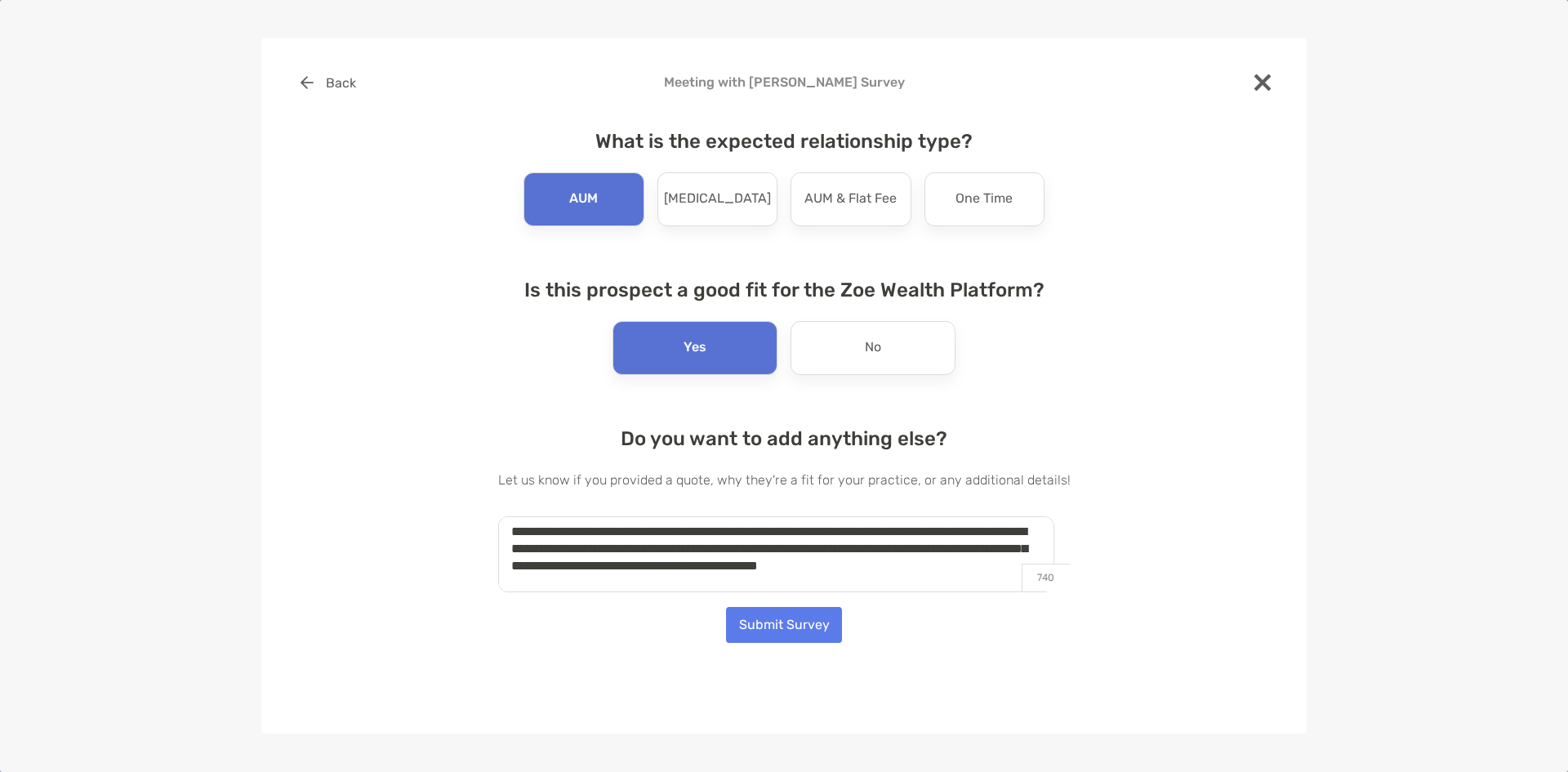
type textarea "**********"
click at [759, 633] on button "Submit Survey" at bounding box center [783, 624] width 116 height 36
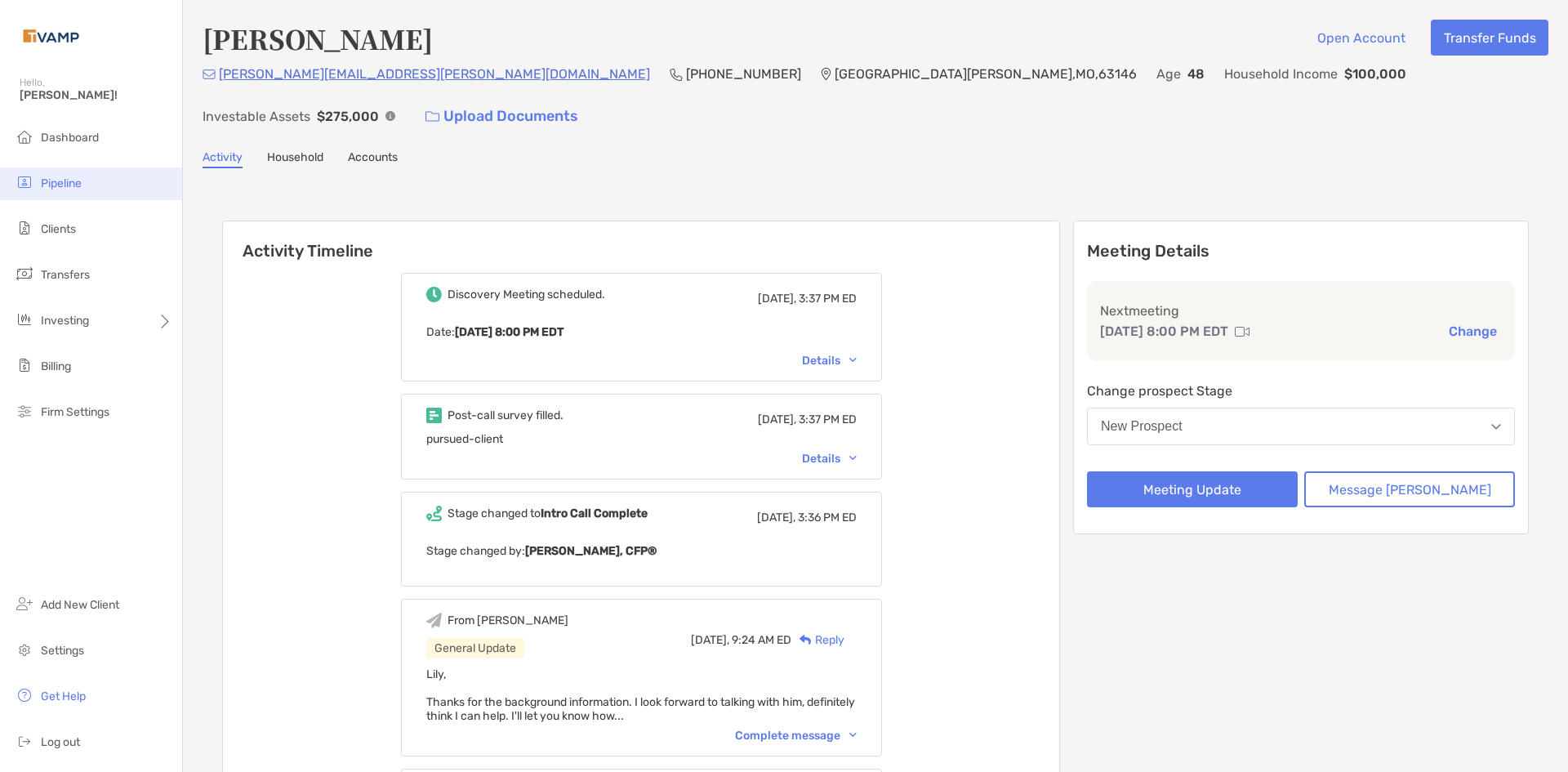
click at [60, 193] on li "Pipeline" at bounding box center [91, 183] width 182 height 32
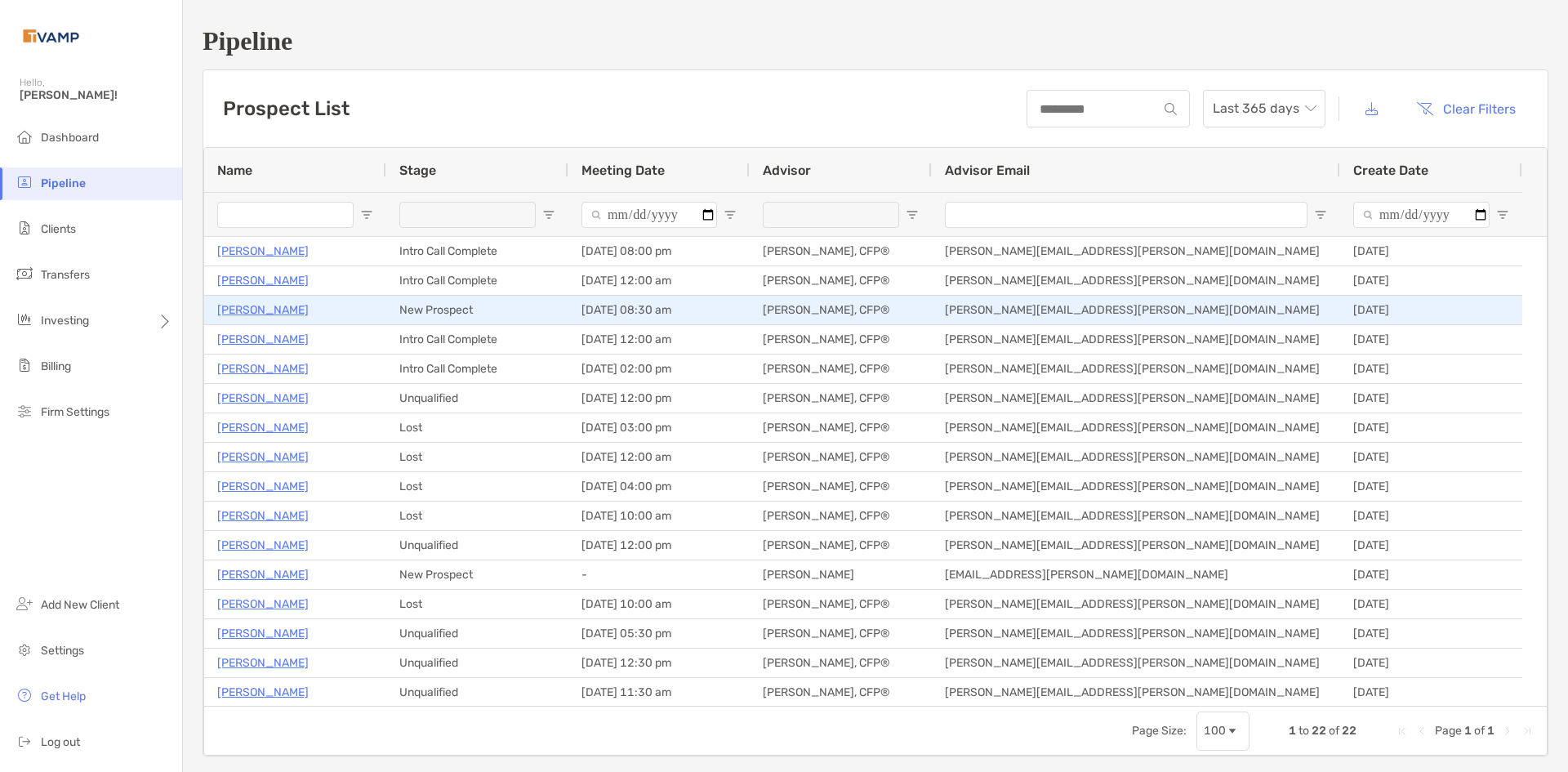
drag, startPoint x: 250, startPoint y: 312, endPoint x: 304, endPoint y: 301, distance: 55.1
click at [250, 312] on p "William Knarr" at bounding box center [263, 310] width 92 height 20
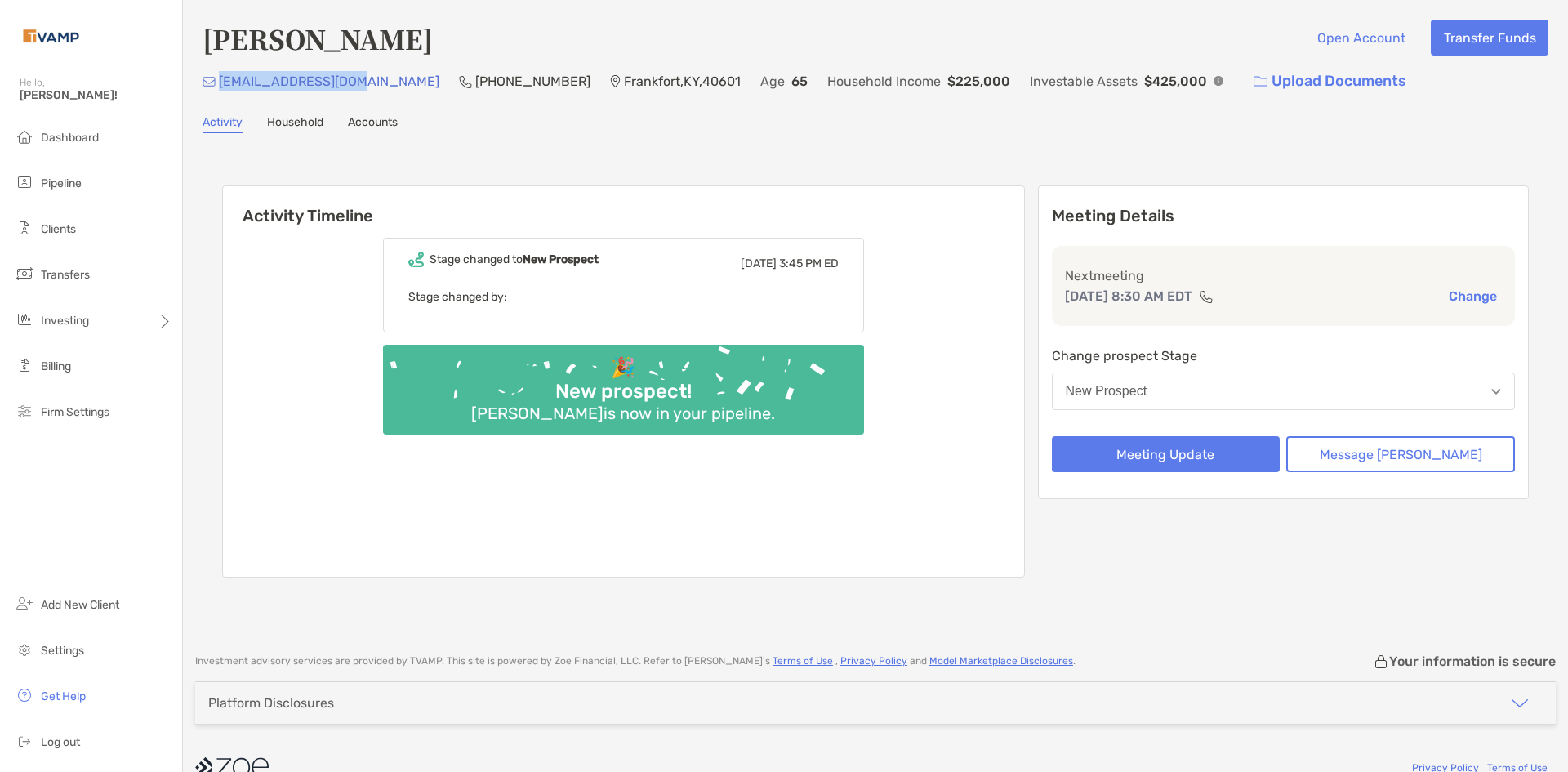
drag, startPoint x: 364, startPoint y: 84, endPoint x: 220, endPoint y: 88, distance: 144.1
click at [220, 88] on div "[EMAIL_ADDRESS][DOMAIN_NAME] (502) 682-[GEOGRAPHIC_DATA] Age [DEMOGRAPHIC_DATA]…" at bounding box center [876, 81] width 1346 height 35
copy p "[EMAIL_ADDRESS][DOMAIN_NAME]"
click at [559, 125] on div "Activity Household Accounts" at bounding box center [876, 123] width 1346 height 18
